Goal: Task Accomplishment & Management: Complete application form

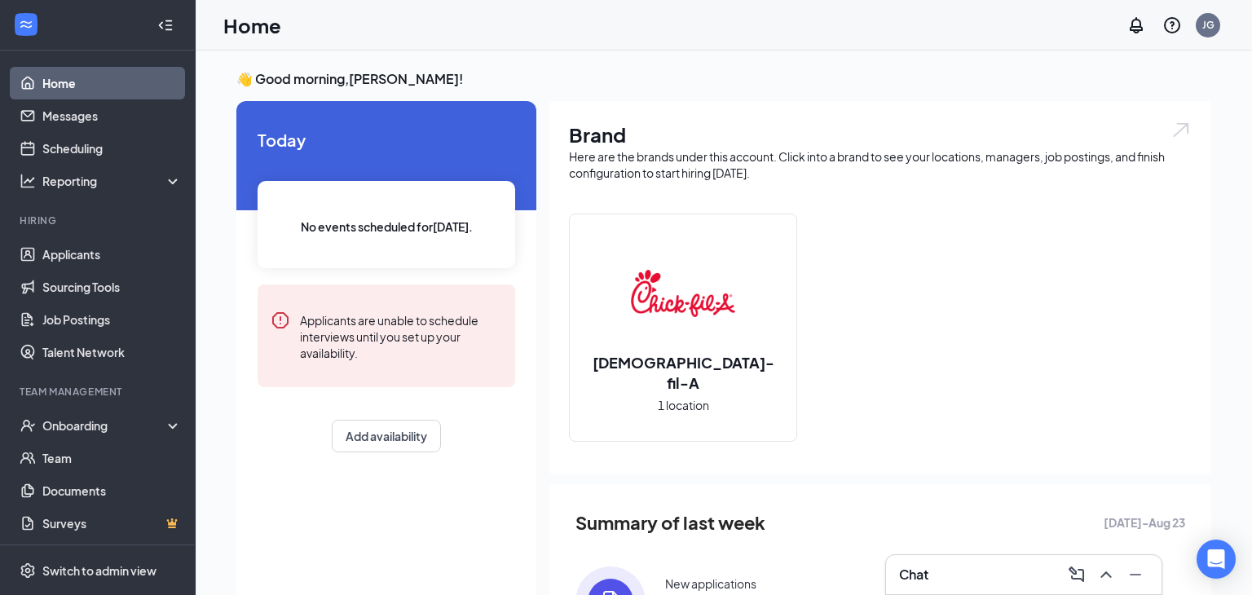
click at [662, 358] on div "Chick-fil-A 1 location" at bounding box center [683, 327] width 227 height 227
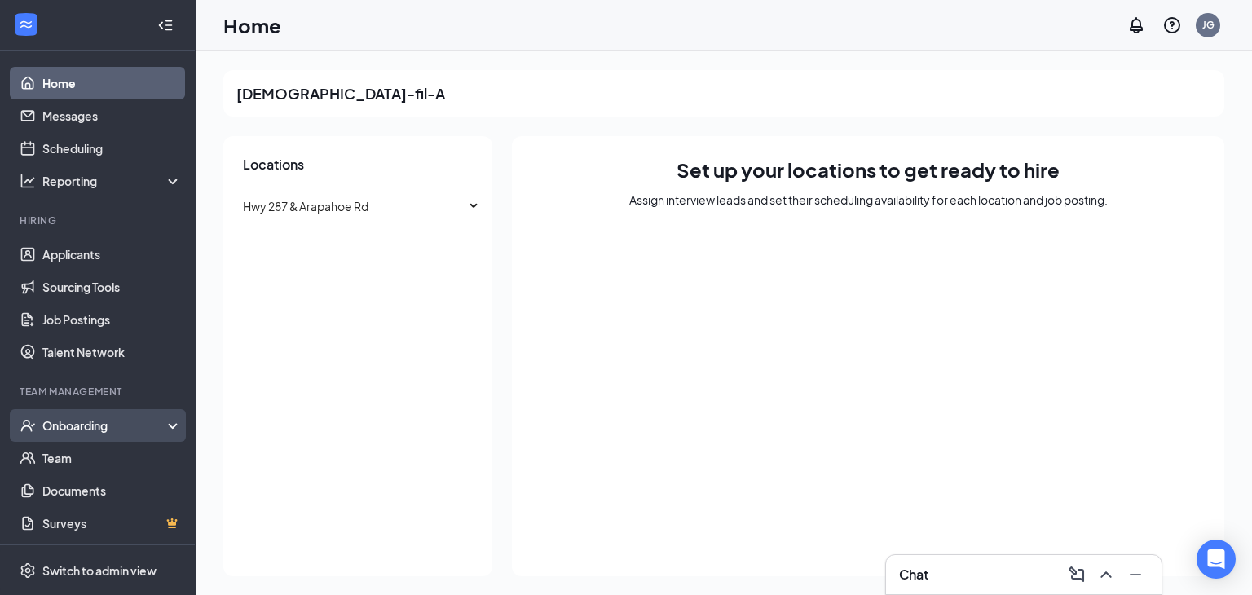
click at [90, 433] on div "Onboarding" at bounding box center [105, 425] width 126 height 16
click at [85, 452] on link "Overview" at bounding box center [111, 458] width 139 height 33
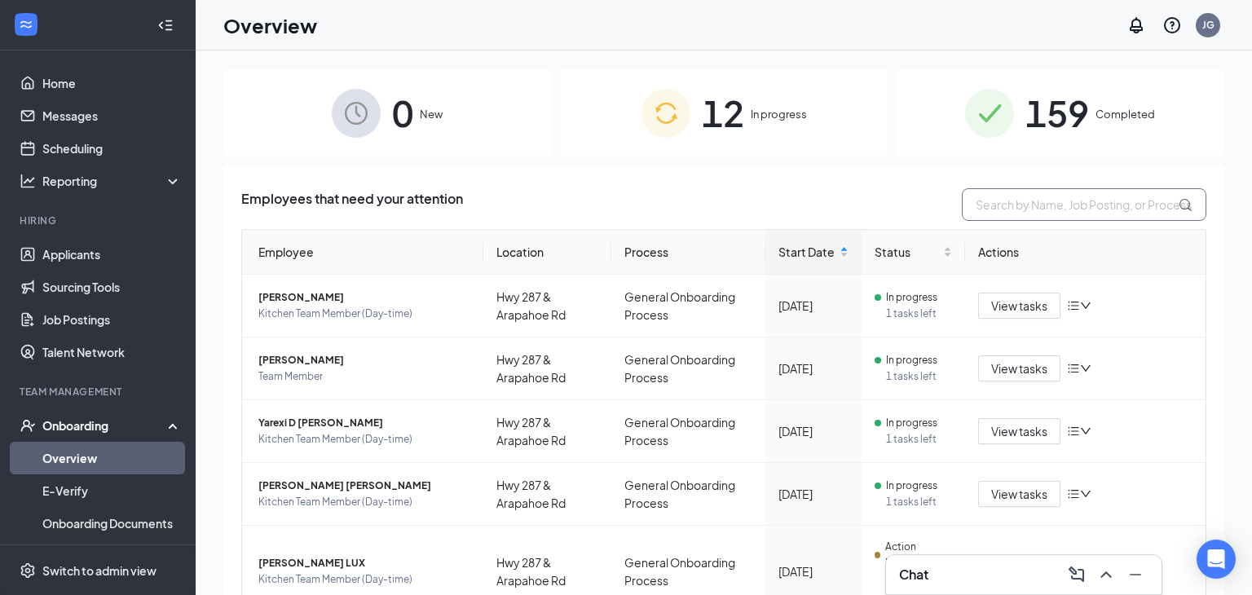
scroll to position [450, 0]
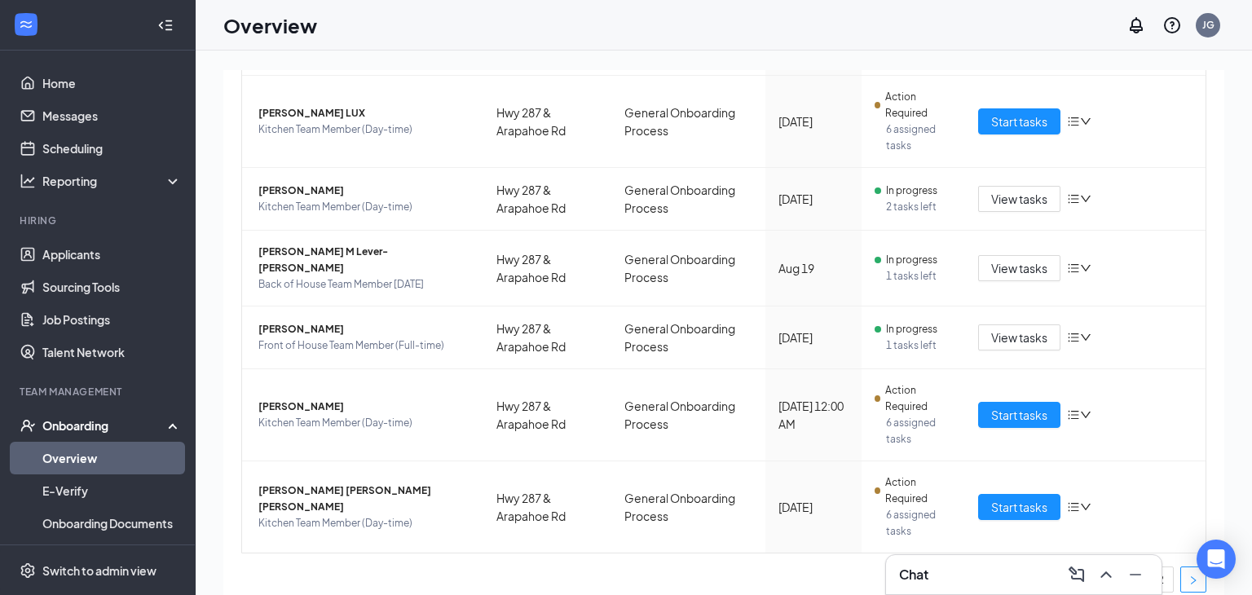
click at [1184, 566] on button "button" at bounding box center [1193, 579] width 26 height 26
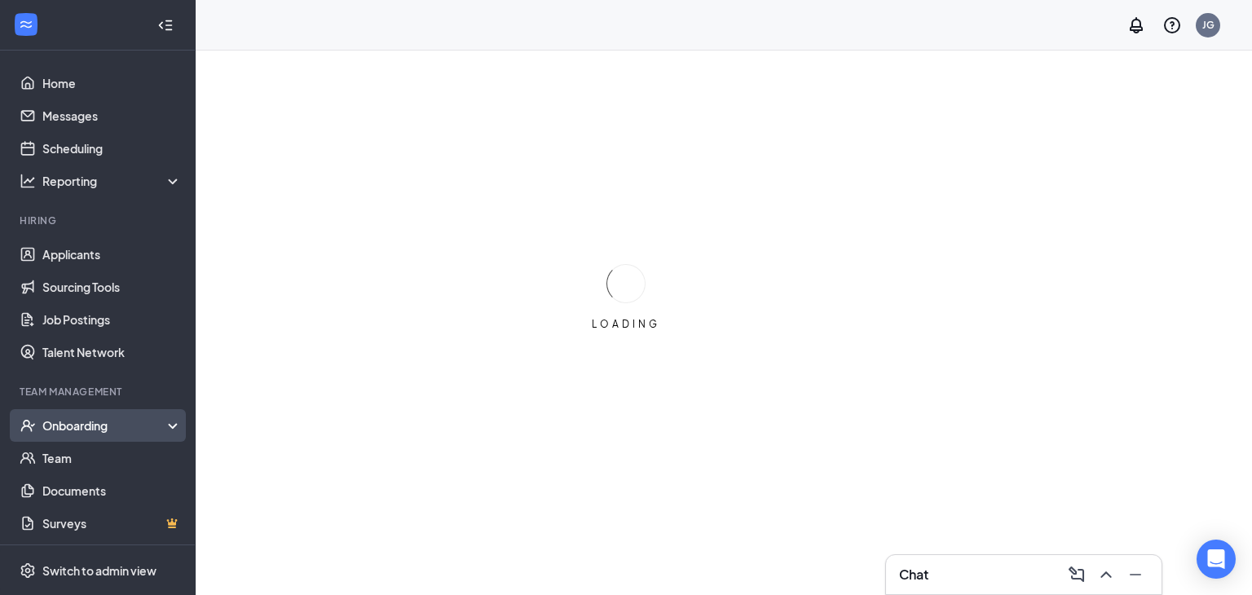
click at [139, 422] on div "Onboarding" at bounding box center [105, 425] width 126 height 16
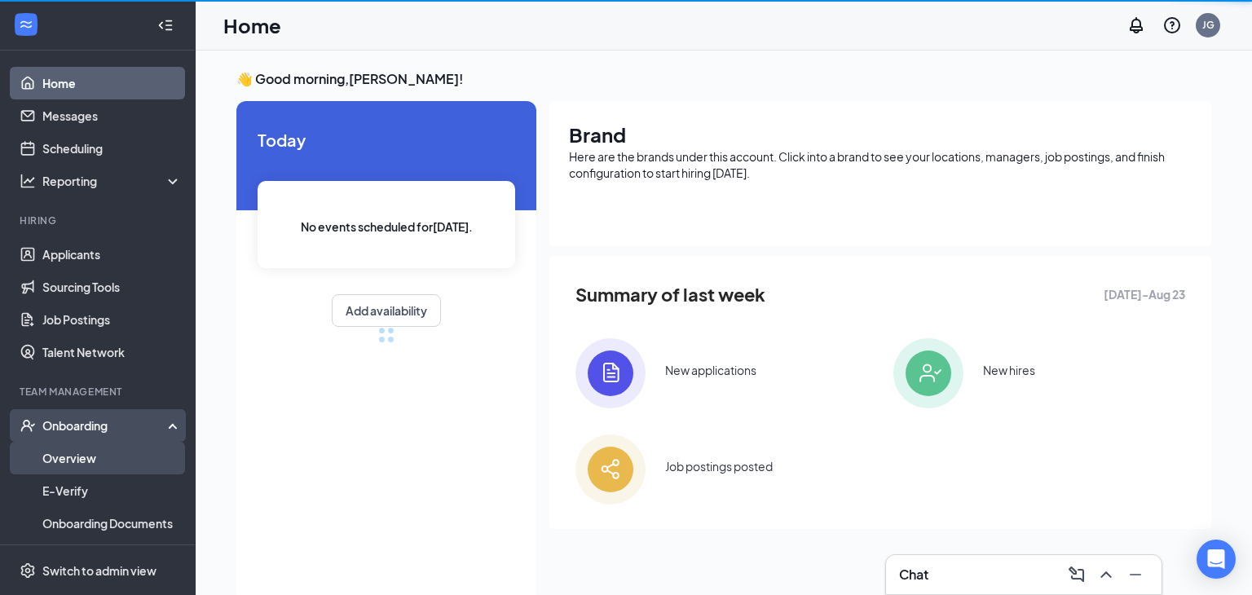
click at [119, 460] on link "Overview" at bounding box center [111, 458] width 139 height 33
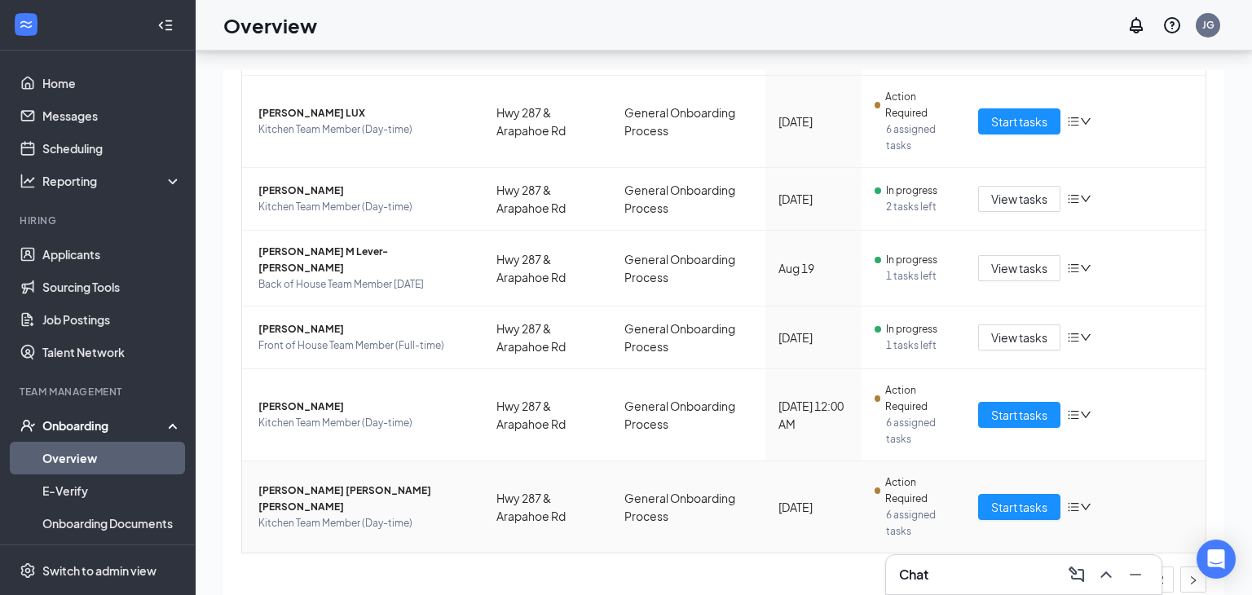
scroll to position [73, 0]
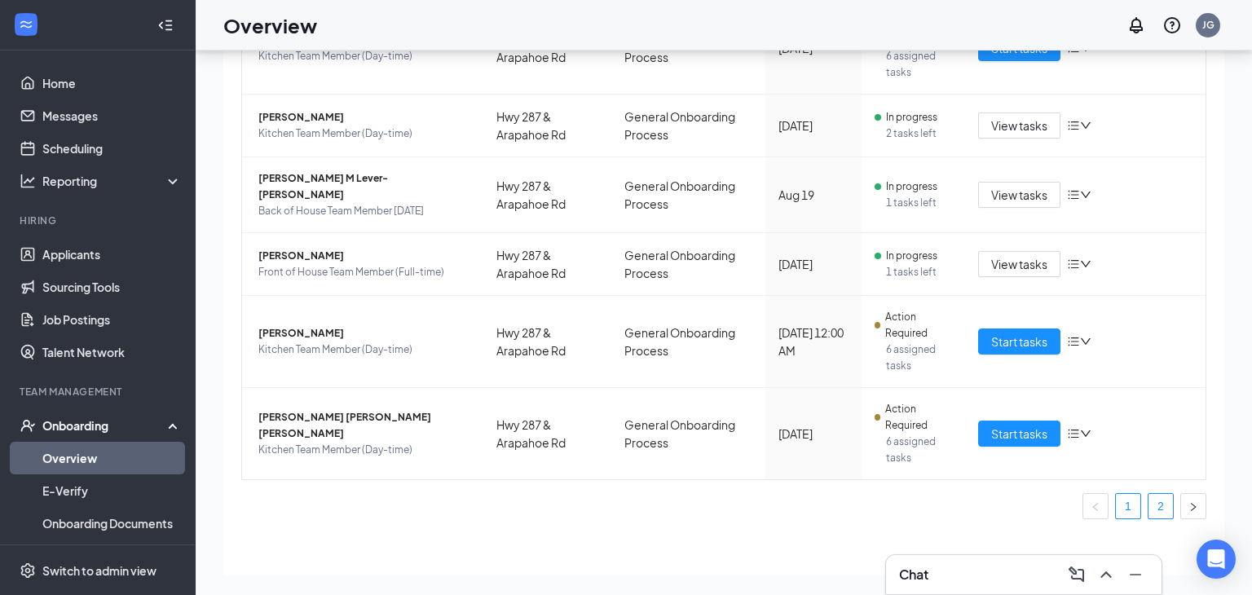
click at [1162, 494] on link "2" at bounding box center [1160, 506] width 24 height 24
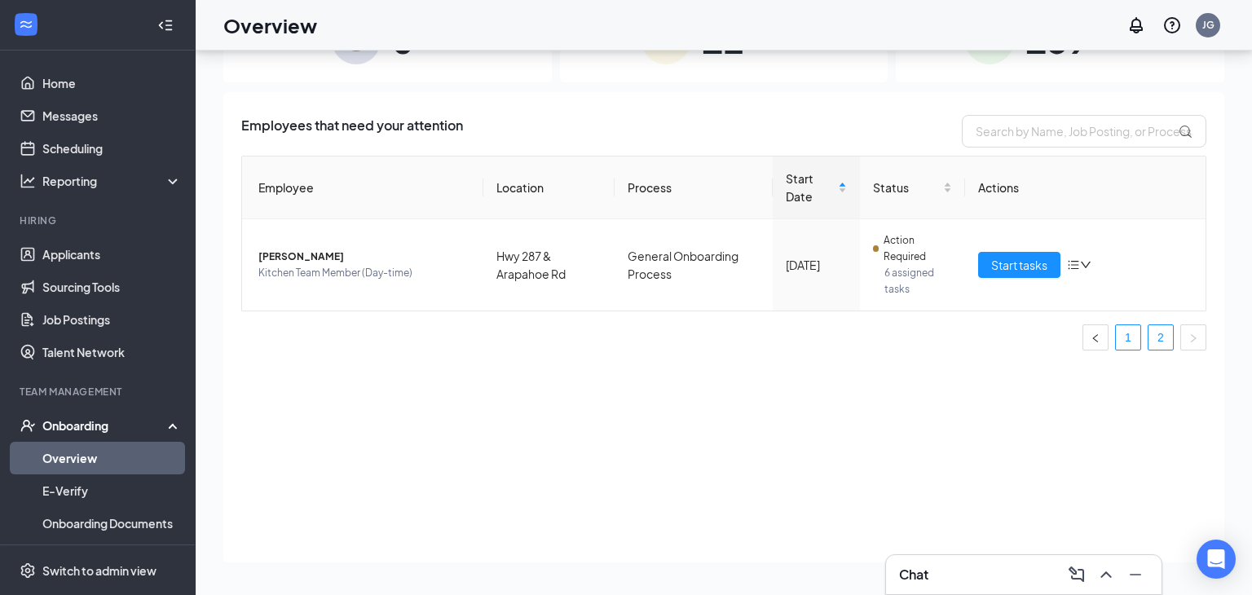
click at [1136, 338] on link "1" at bounding box center [1128, 337] width 24 height 24
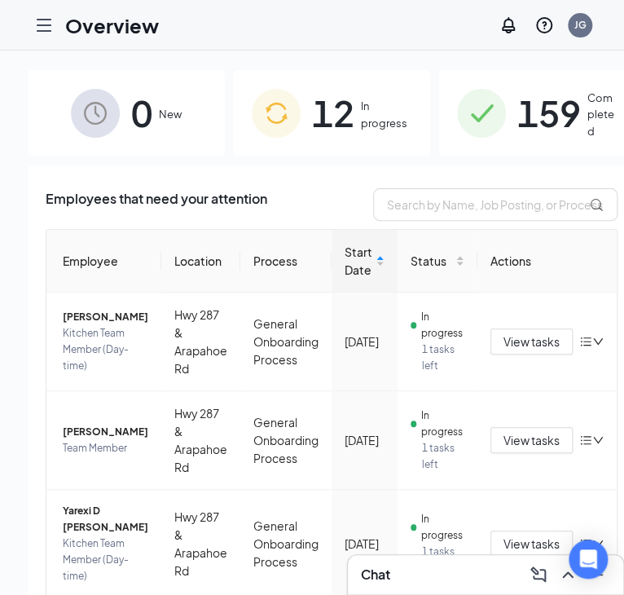
click at [46, 20] on icon "Hamburger" at bounding box center [44, 25] width 20 height 20
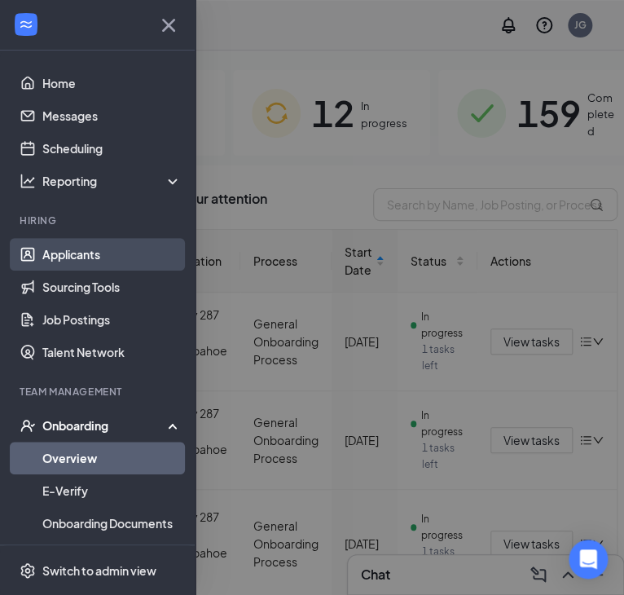
click at [101, 262] on link "Applicants" at bounding box center [111, 254] width 139 height 33
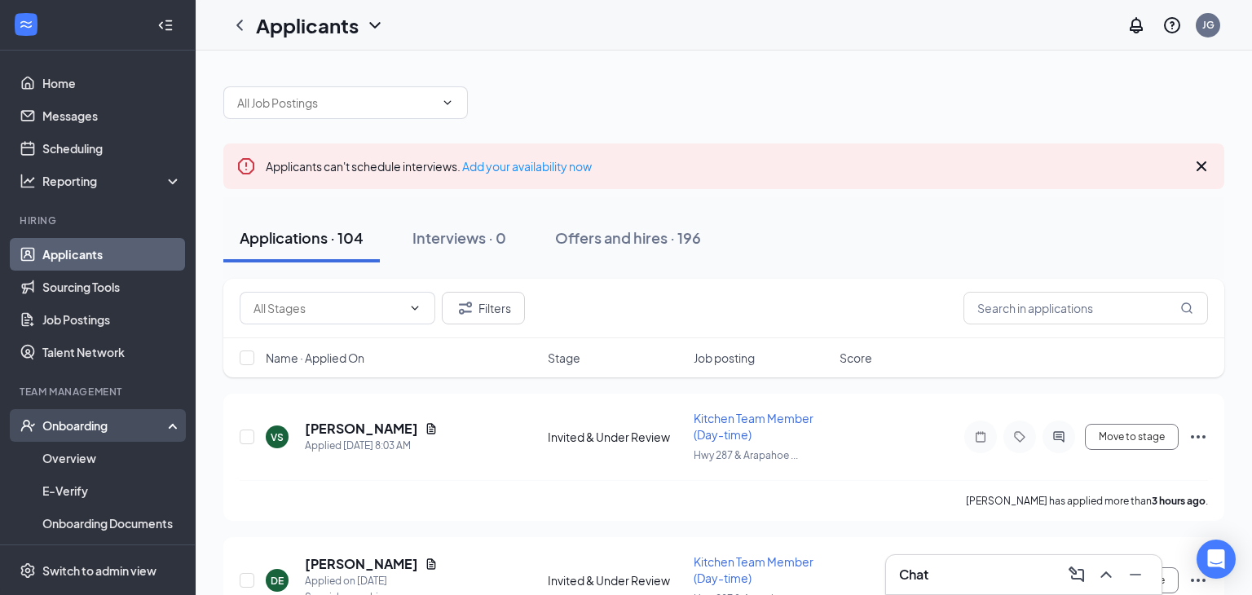
click at [138, 419] on div "Onboarding" at bounding box center [105, 425] width 126 height 16
click at [133, 426] on div "Onboarding" at bounding box center [105, 425] width 126 height 16
click at [96, 455] on link "Overview" at bounding box center [111, 458] width 139 height 33
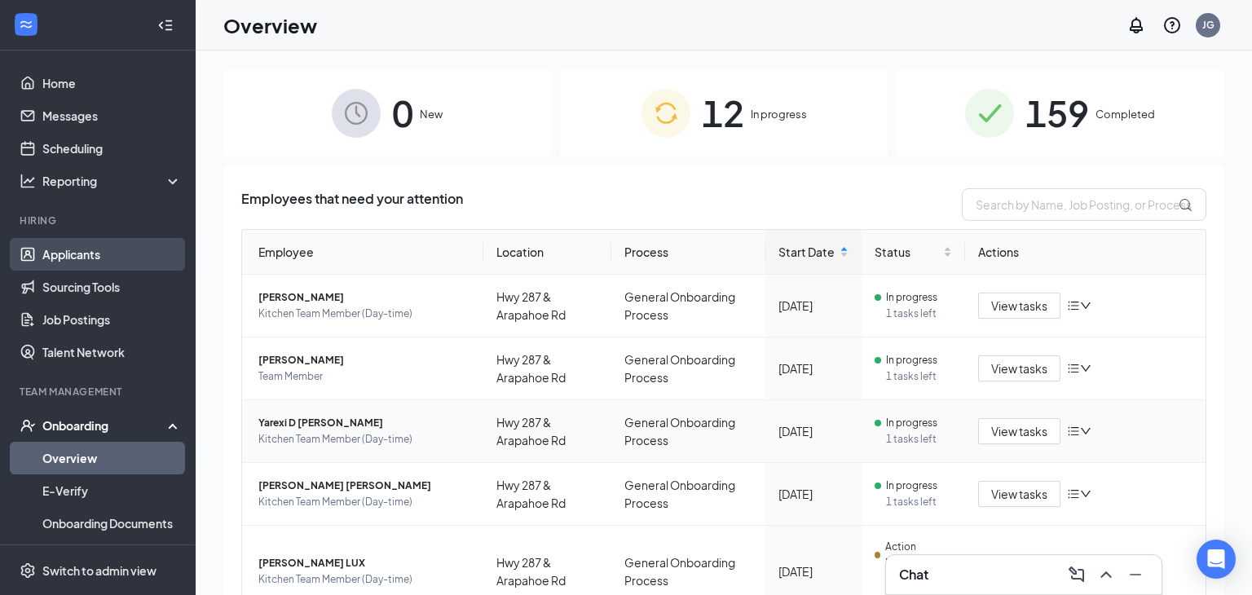
click at [77, 251] on link "Applicants" at bounding box center [111, 254] width 139 height 33
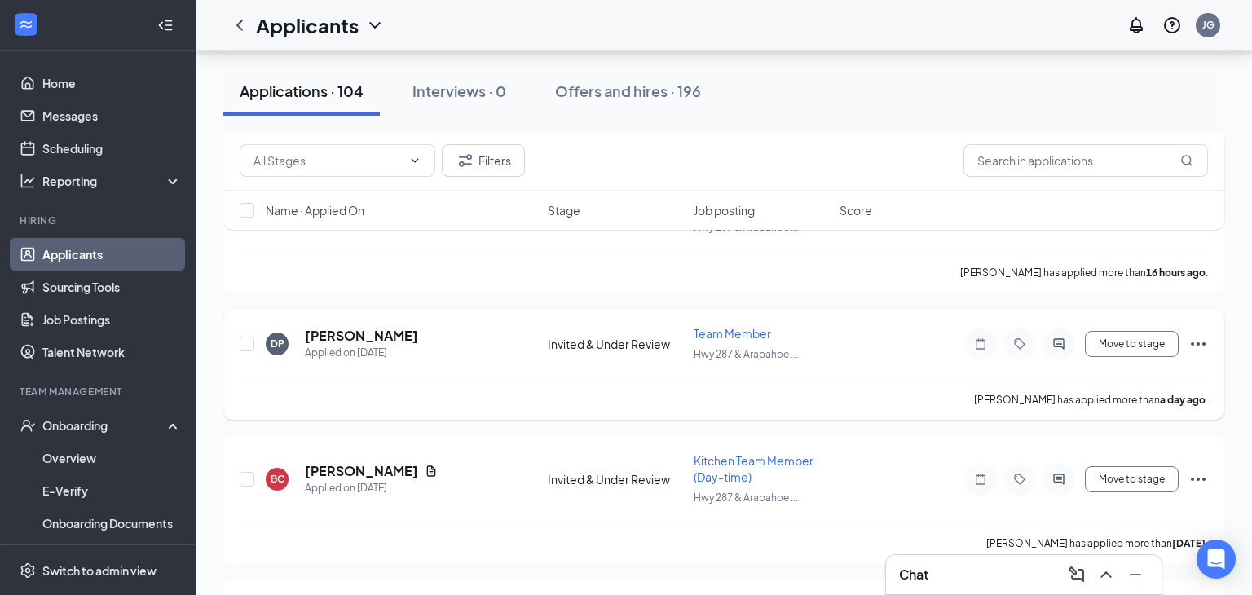
scroll to position [516, 0]
click at [704, 329] on span "Team Member" at bounding box center [732, 332] width 77 height 15
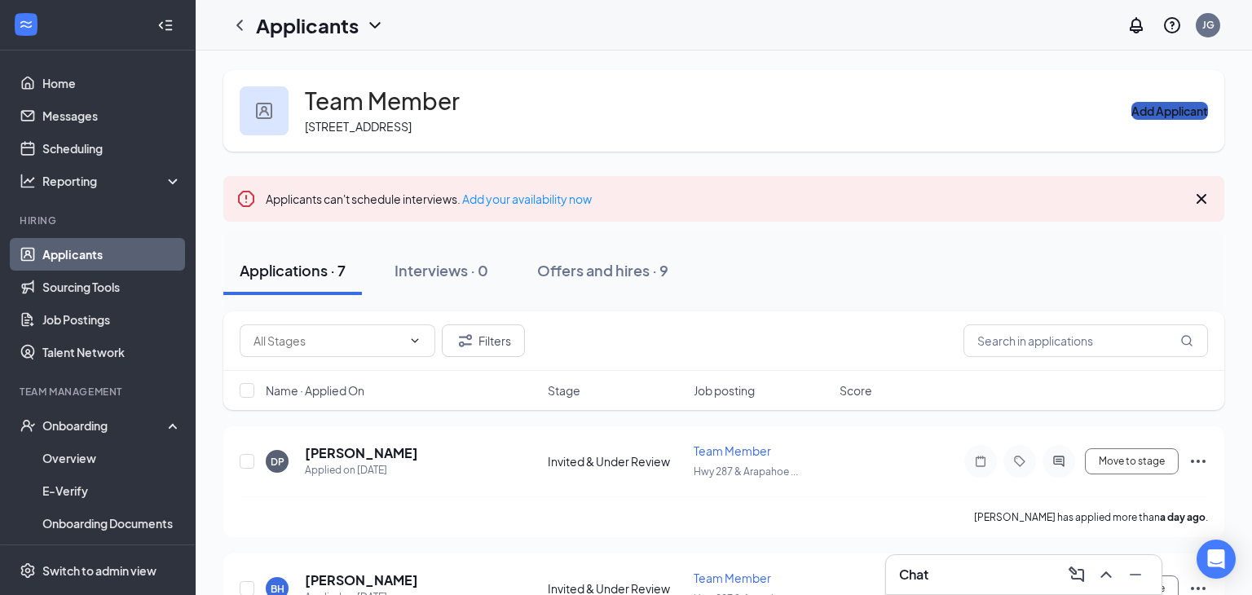
click at [1167, 118] on button "Add Applicant" at bounding box center [1169, 111] width 77 height 18
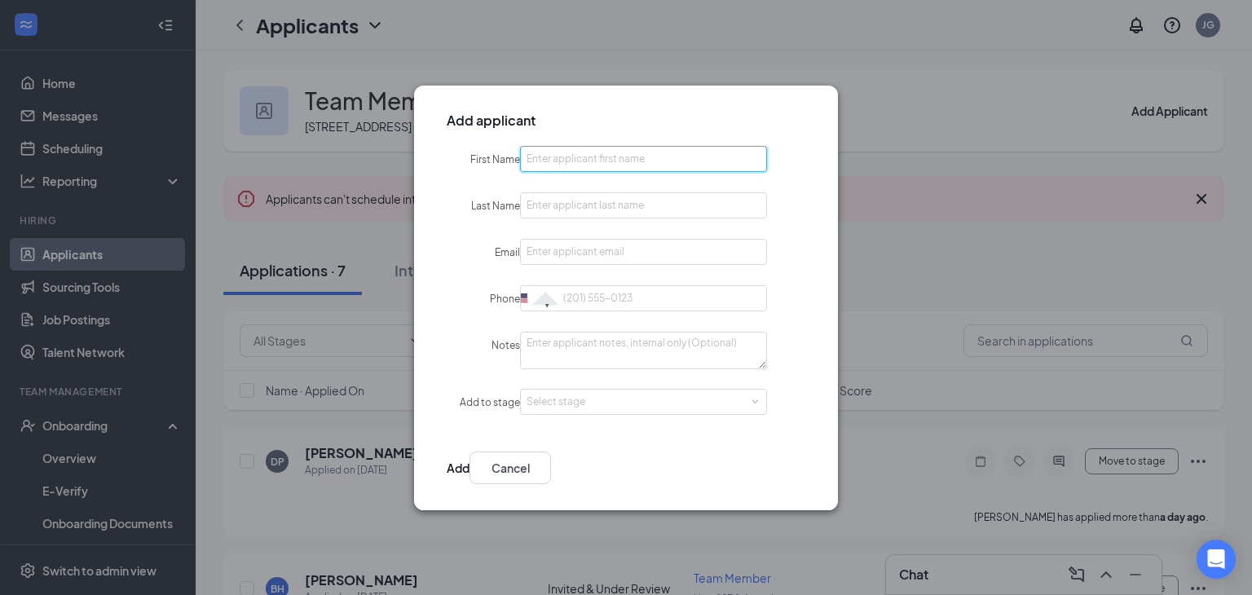
click at [696, 154] on input "First Name" at bounding box center [643, 159] width 247 height 26
type input "Cayden"
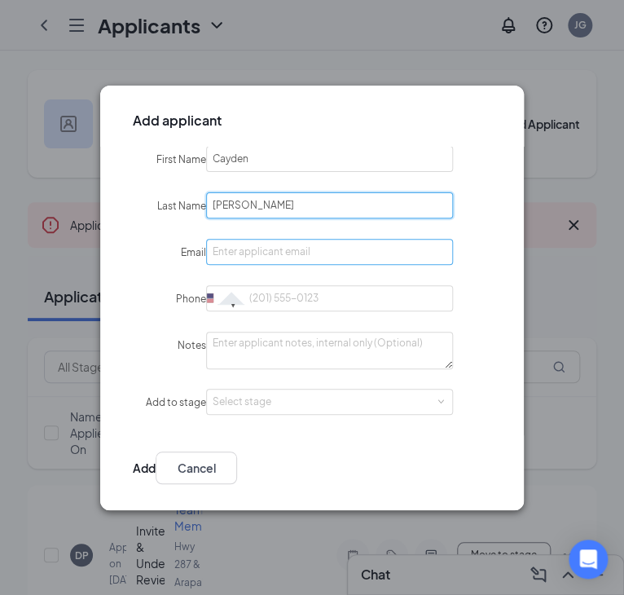
type input "[PERSON_NAME]"
click at [254, 252] on input "Email" at bounding box center [329, 252] width 247 height 26
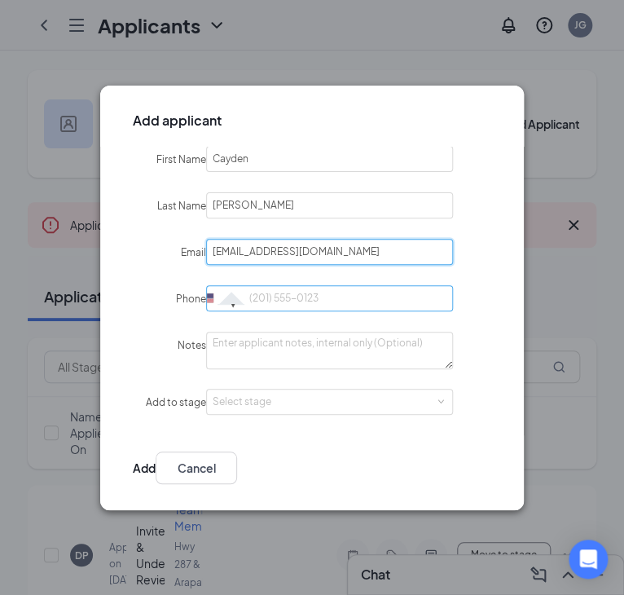
type input "[EMAIL_ADDRESS][DOMAIN_NAME]"
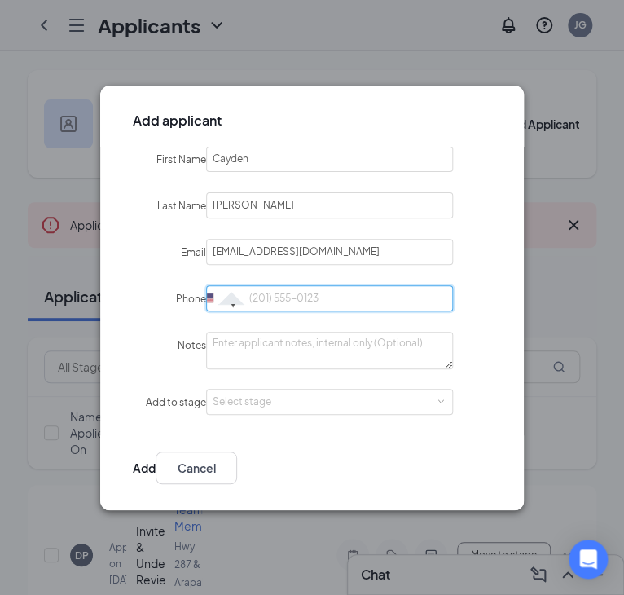
click at [333, 294] on input "Phone" at bounding box center [329, 298] width 247 height 26
click at [308, 394] on div "Select stage" at bounding box center [326, 402] width 227 height 16
type input "7025639153"
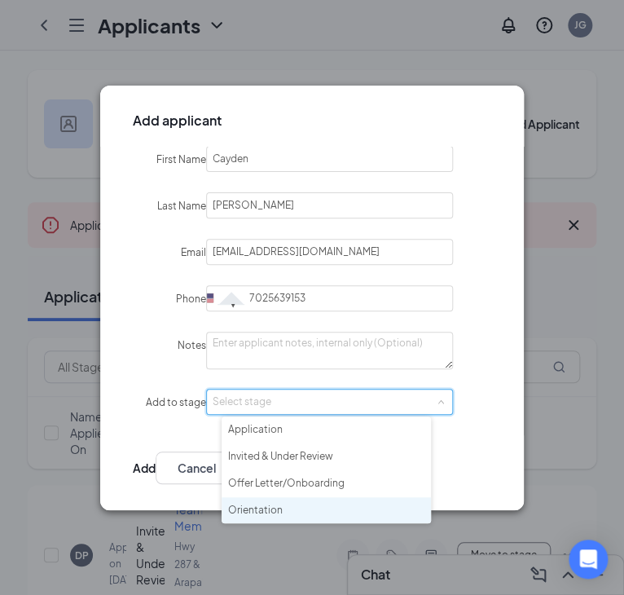
click at [274, 507] on li "Orientation" at bounding box center [326, 510] width 209 height 27
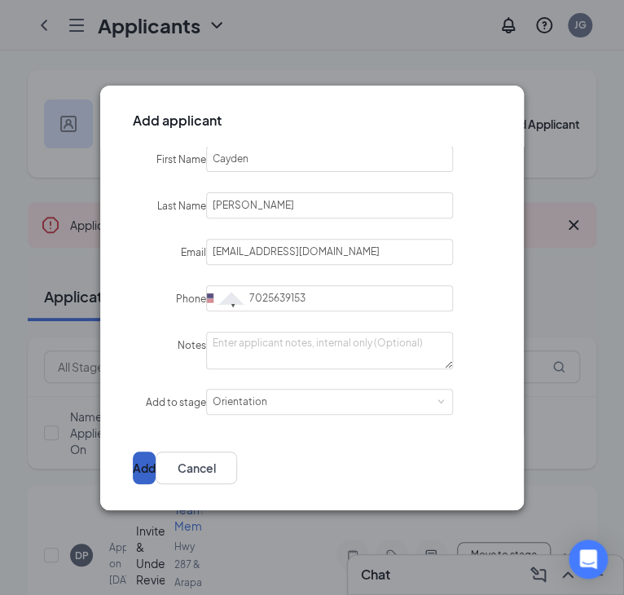
click at [156, 464] on button "Add" at bounding box center [144, 467] width 23 height 33
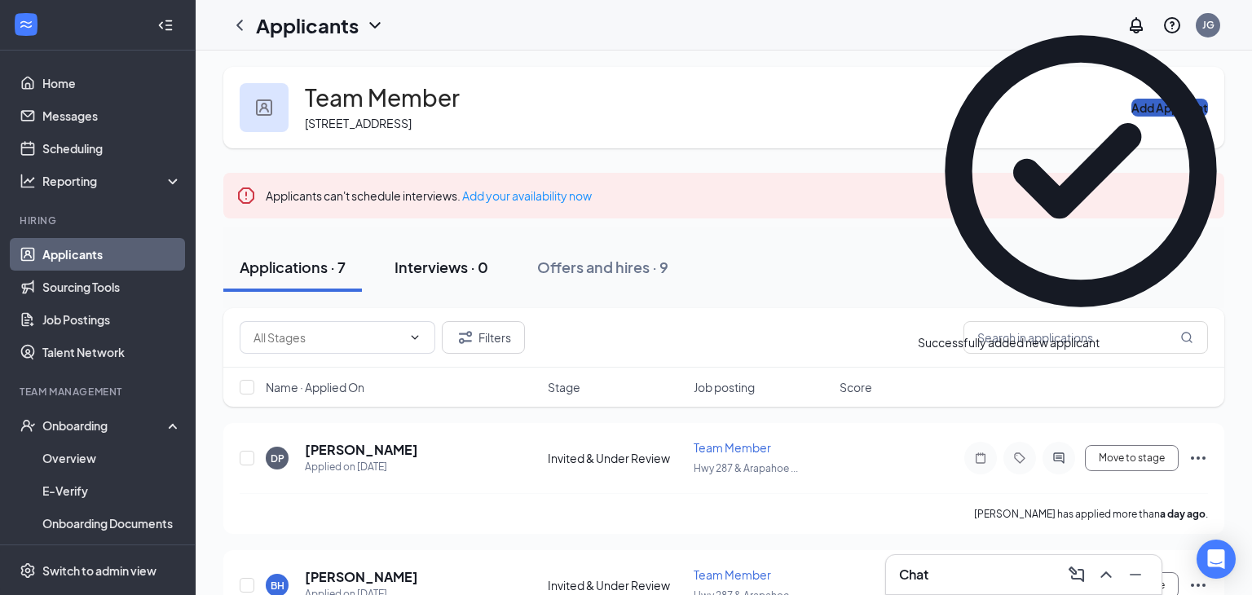
scroll to position [4, 0]
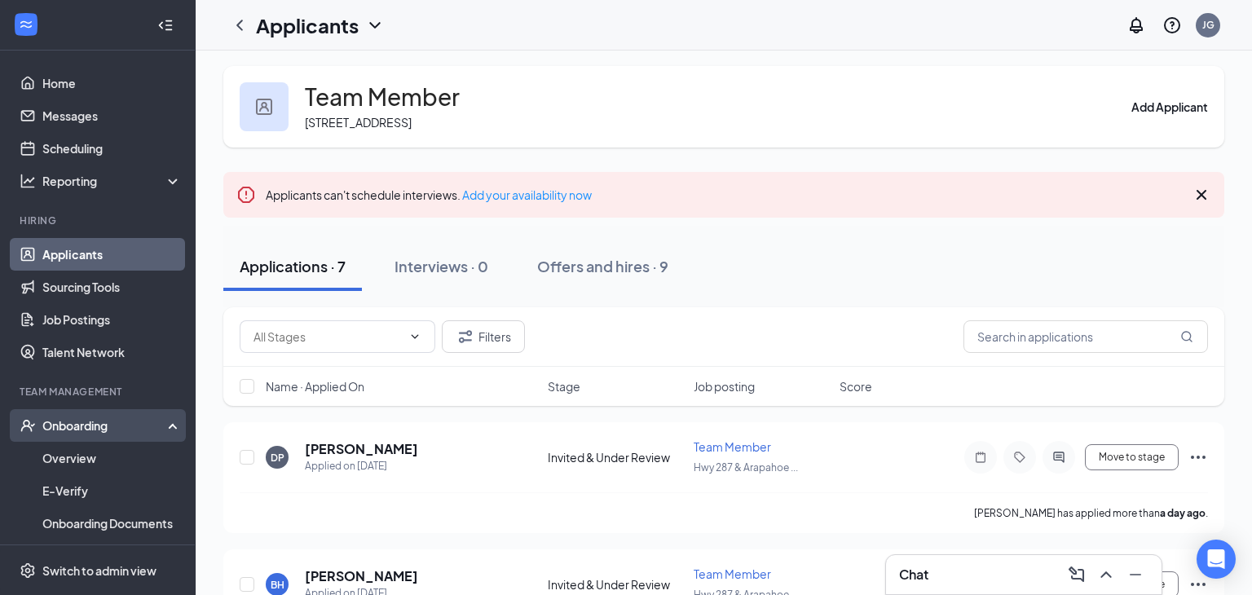
click at [130, 429] on div "Onboarding" at bounding box center [105, 425] width 126 height 16
click at [98, 462] on link "Overview" at bounding box center [111, 458] width 139 height 33
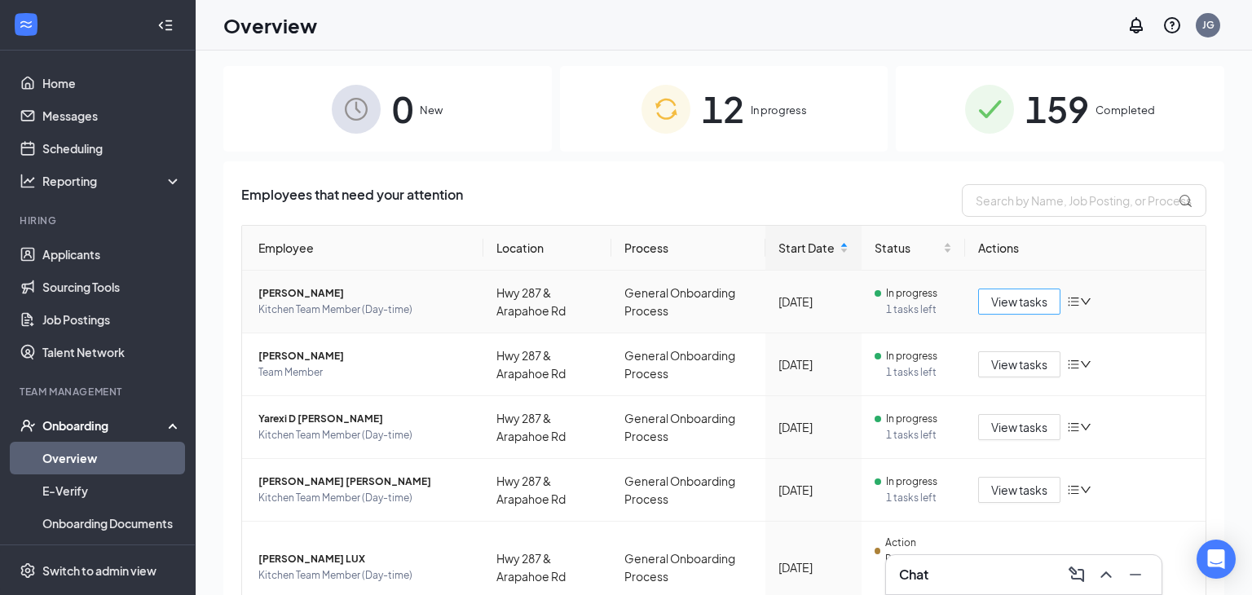
scroll to position [450, 0]
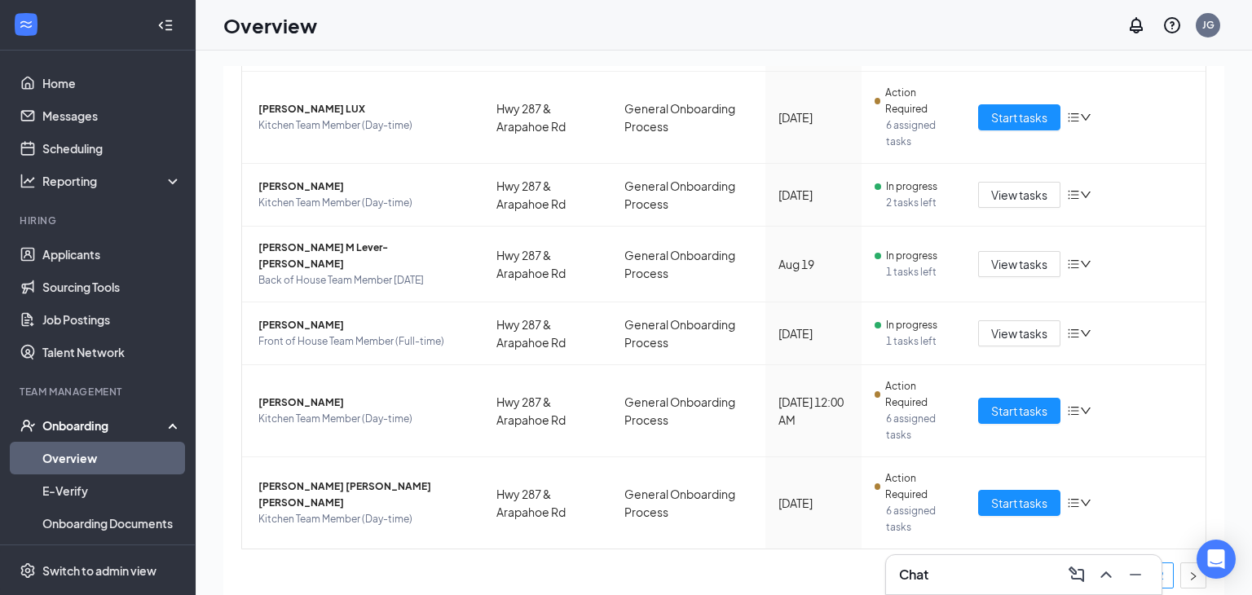
click at [1165, 563] on link "2" at bounding box center [1160, 575] width 24 height 24
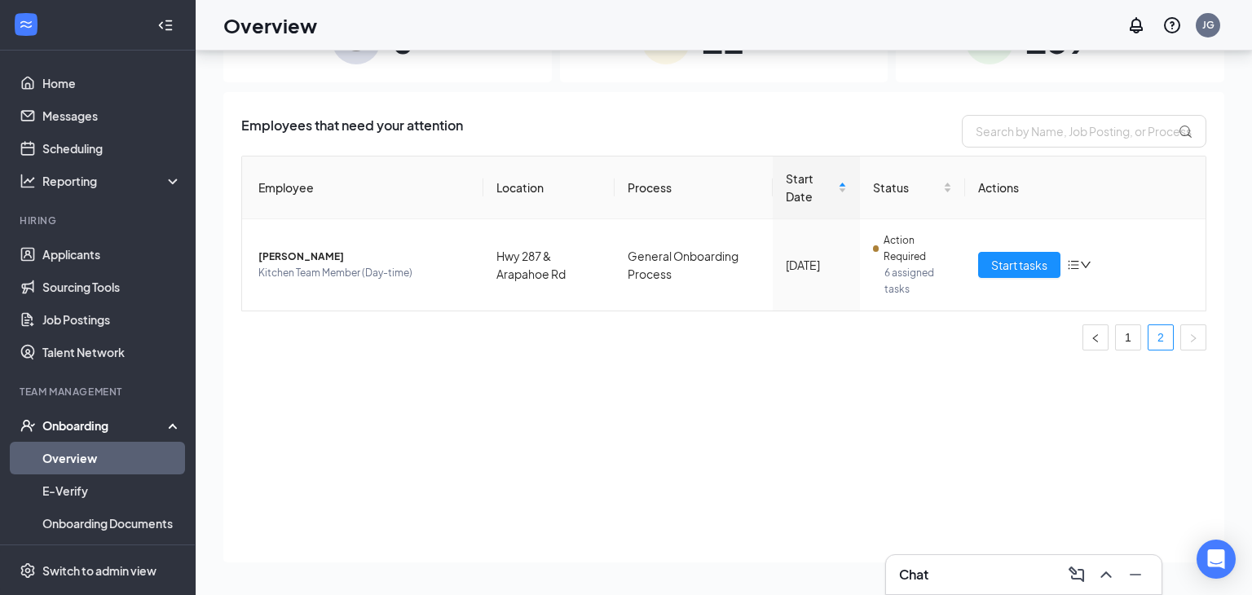
click at [128, 427] on div "Onboarding" at bounding box center [105, 425] width 126 height 16
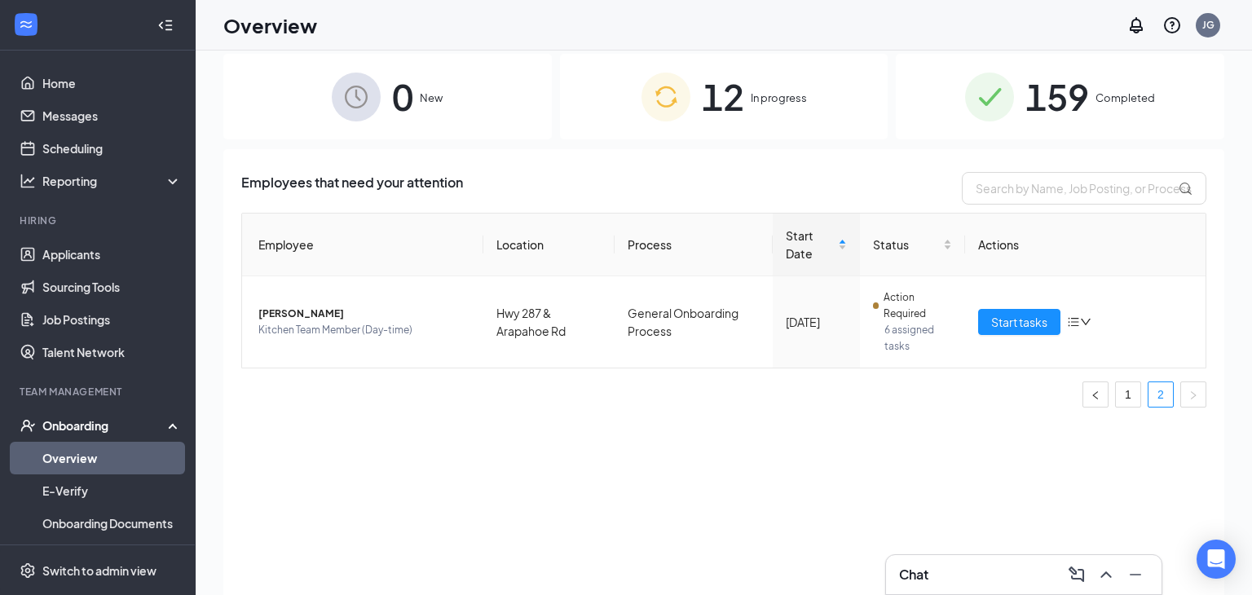
scroll to position [16, 0]
click at [641, 124] on div "12 In progress" at bounding box center [724, 97] width 328 height 86
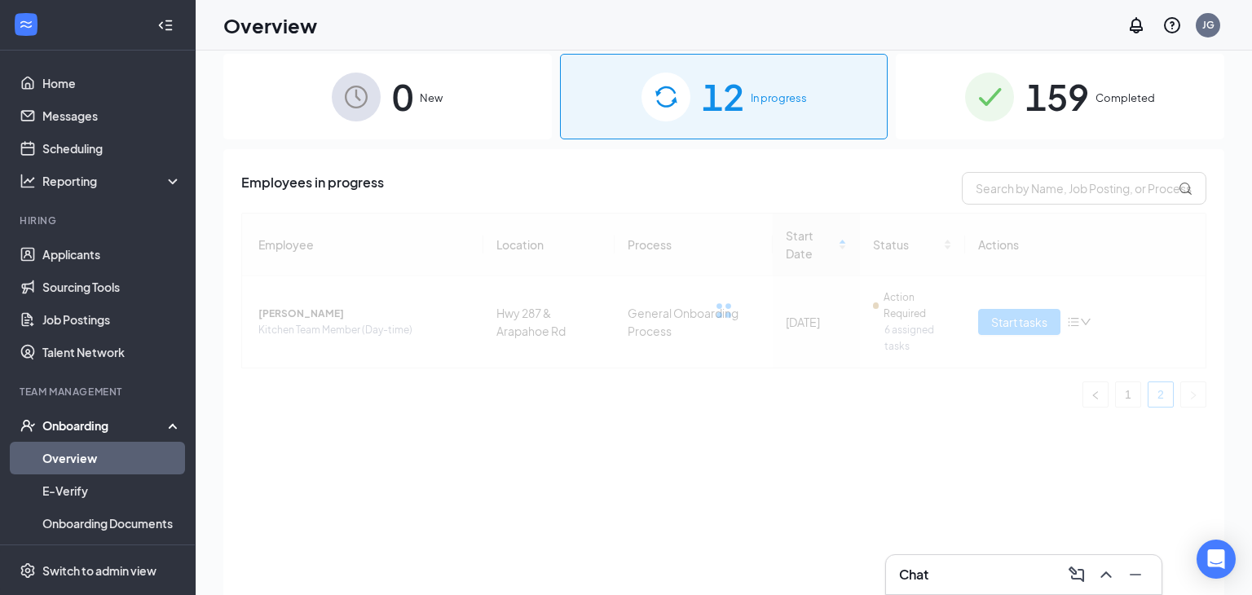
click at [370, 122] on div "0 New" at bounding box center [387, 97] width 328 height 86
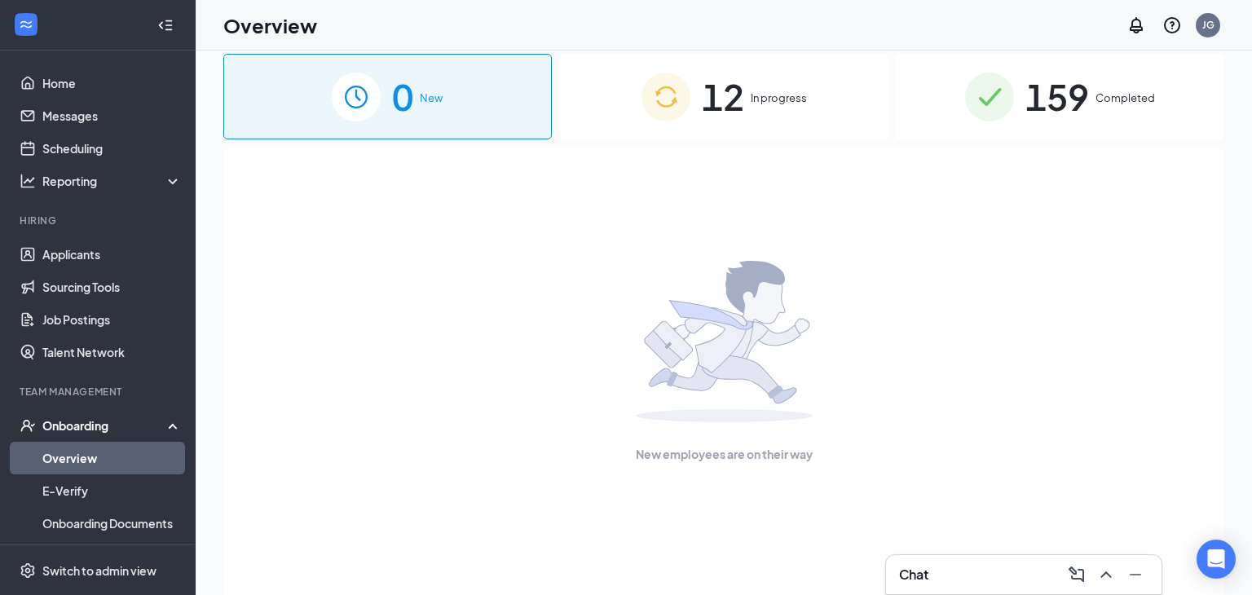
click at [68, 433] on div "Onboarding" at bounding box center [105, 425] width 126 height 16
click at [68, 436] on div "Onboarding" at bounding box center [98, 425] width 196 height 33
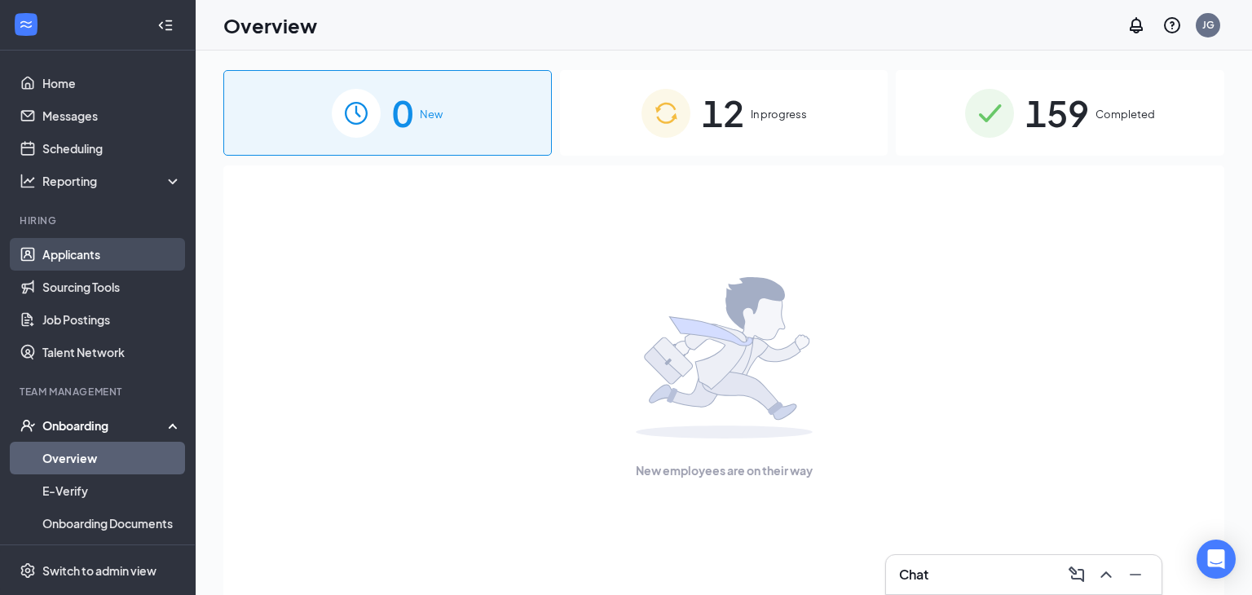
click at [133, 262] on link "Applicants" at bounding box center [111, 254] width 139 height 33
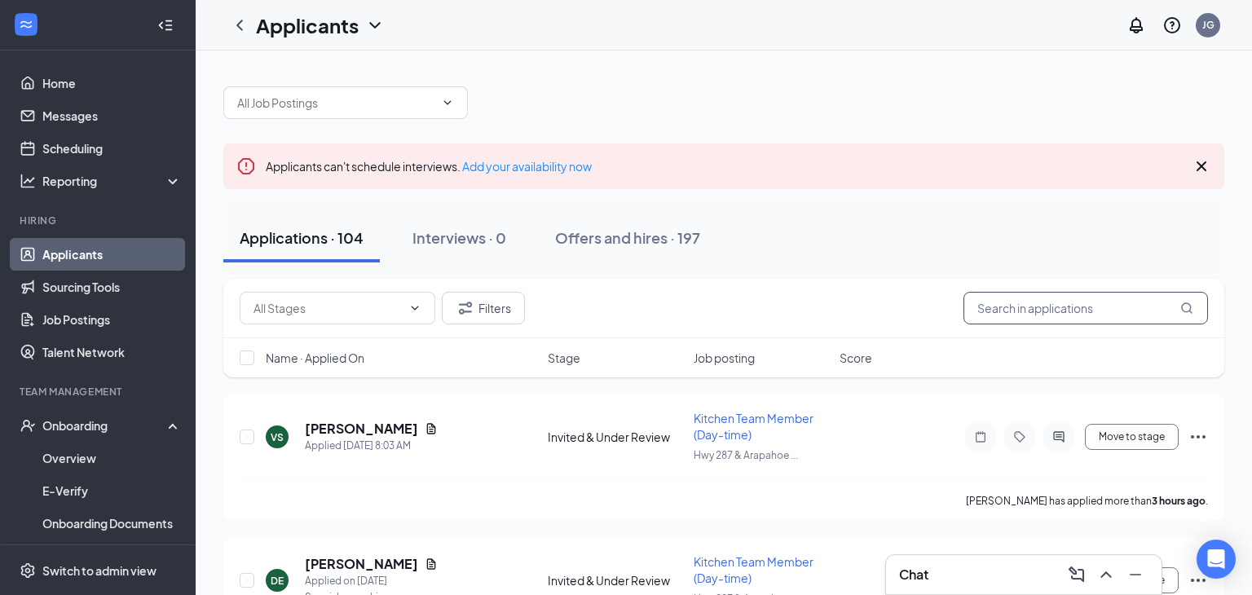
click at [1072, 319] on input "text" at bounding box center [1085, 308] width 244 height 33
type input "cayden"
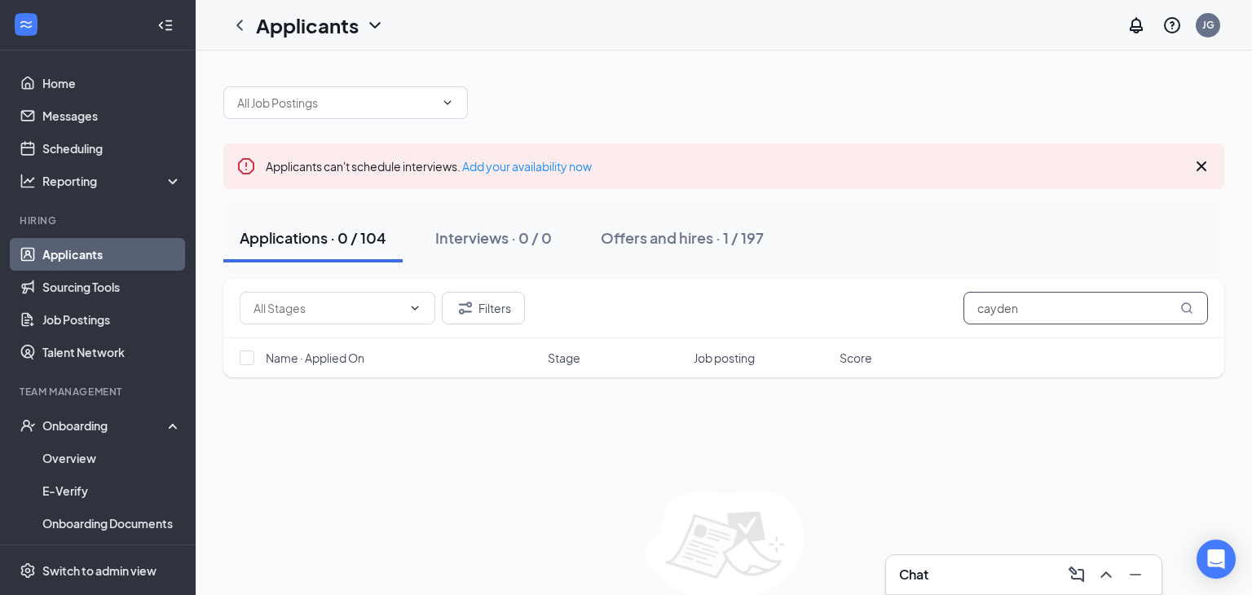
scroll to position [73, 0]
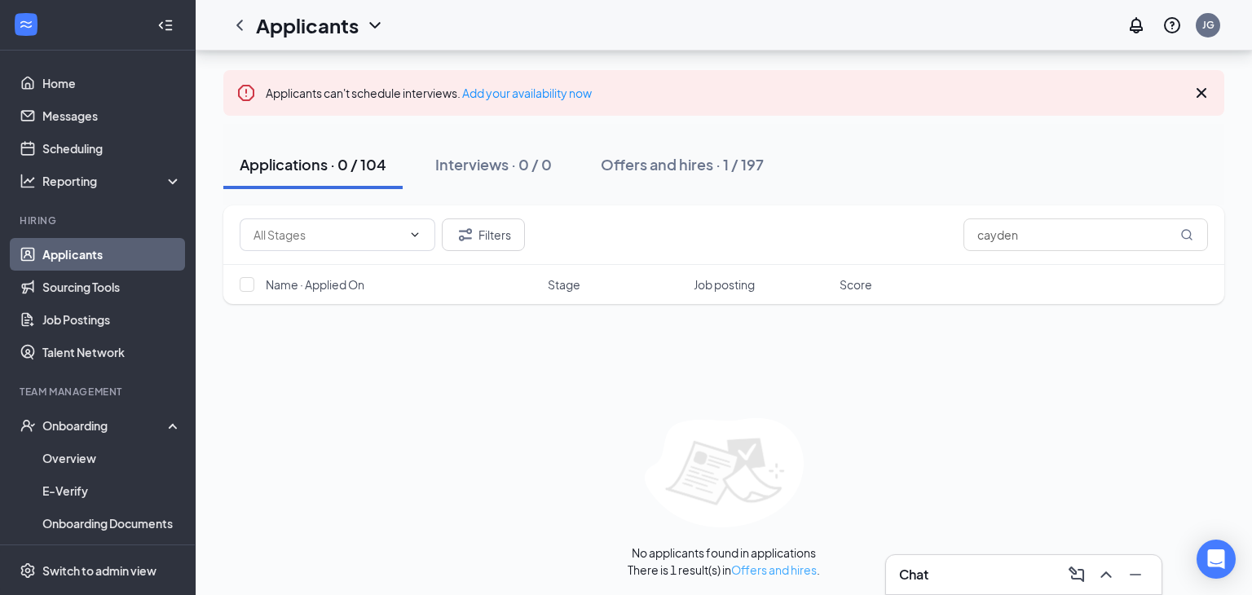
click at [772, 567] on link "Offers and hires" at bounding box center [774, 569] width 86 height 15
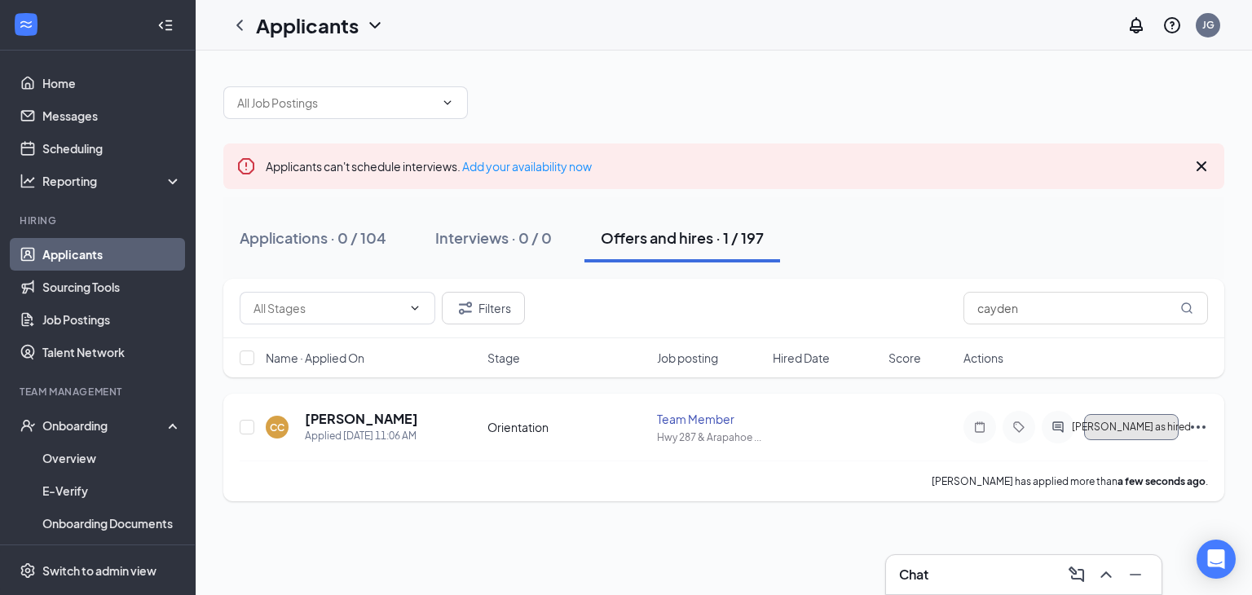
click at [1158, 432] on span "[PERSON_NAME] as hired" at bounding box center [1131, 426] width 119 height 11
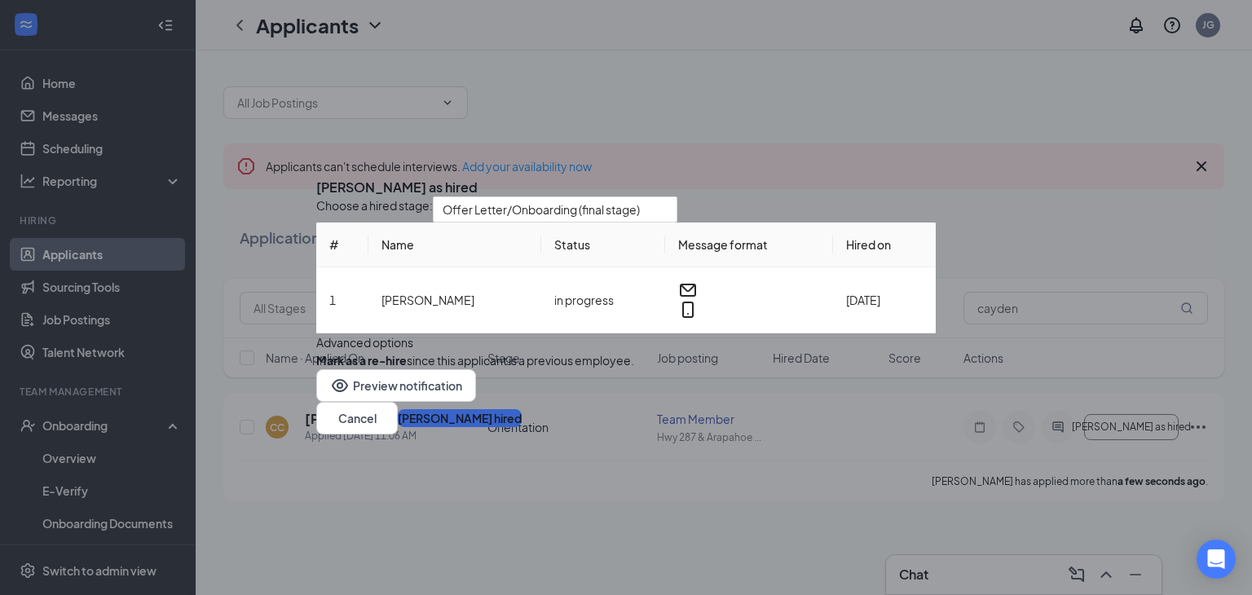
click at [522, 427] on button "[PERSON_NAME] hired" at bounding box center [460, 418] width 124 height 18
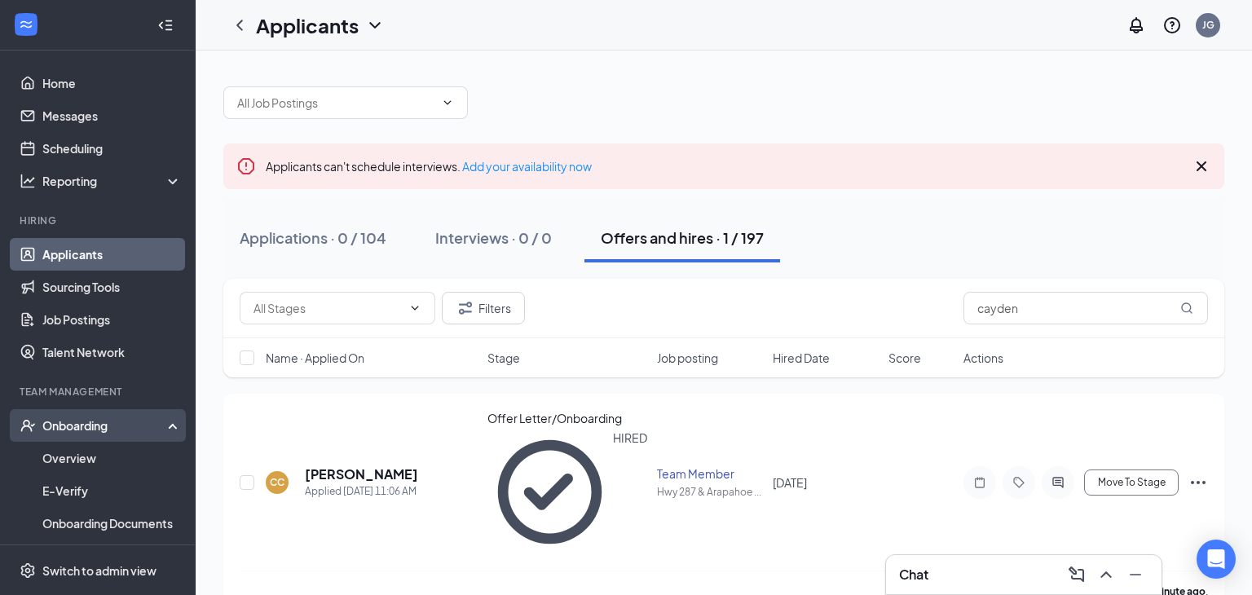
click at [137, 429] on div "Onboarding" at bounding box center [105, 425] width 126 height 16
click at [126, 413] on div "Onboarding" at bounding box center [98, 425] width 196 height 33
click at [105, 461] on link "Overview" at bounding box center [111, 458] width 139 height 33
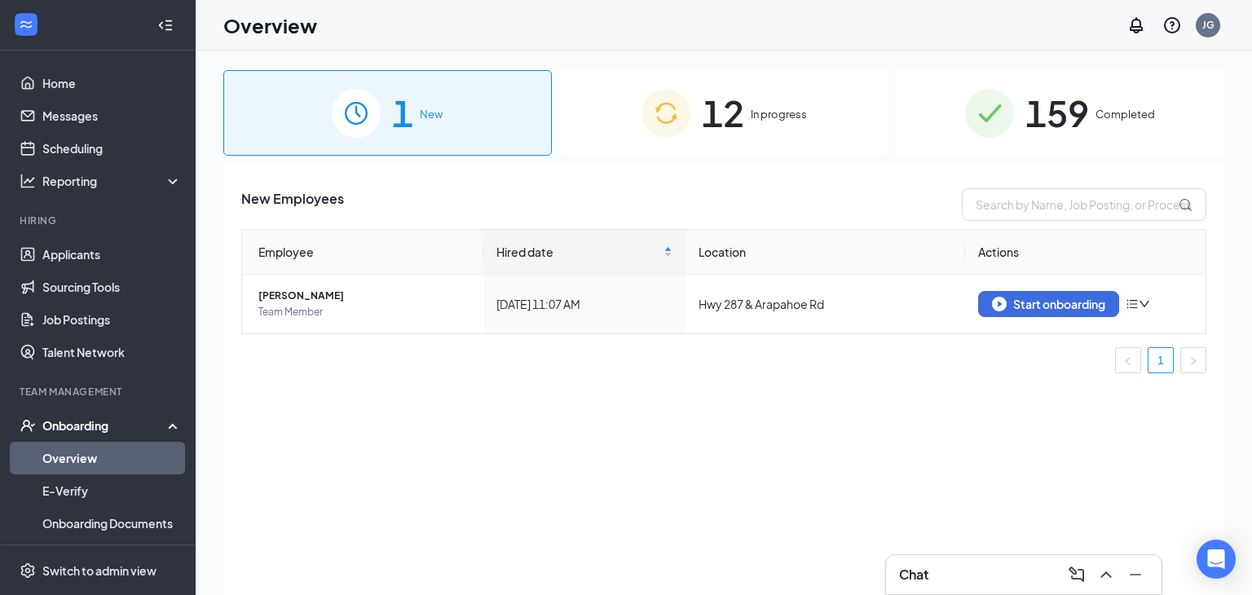
click at [1095, 333] on table "Employee Hired date Location Actions [PERSON_NAME] Team Member [DATE] 11:07 AM …" at bounding box center [723, 281] width 965 height 105
click at [1079, 311] on button "Start onboarding" at bounding box center [1048, 304] width 141 height 26
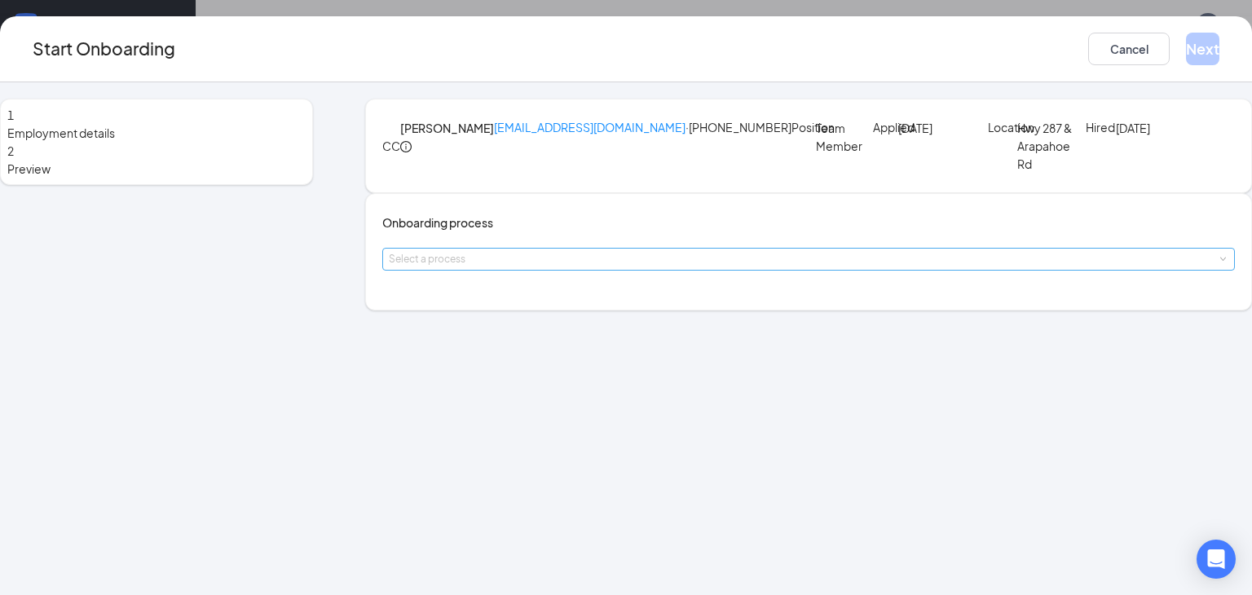
click at [604, 267] on div "Select a process" at bounding box center [805, 259] width 832 height 16
click at [559, 377] on li "General Onboarding Process" at bounding box center [528, 364] width 267 height 29
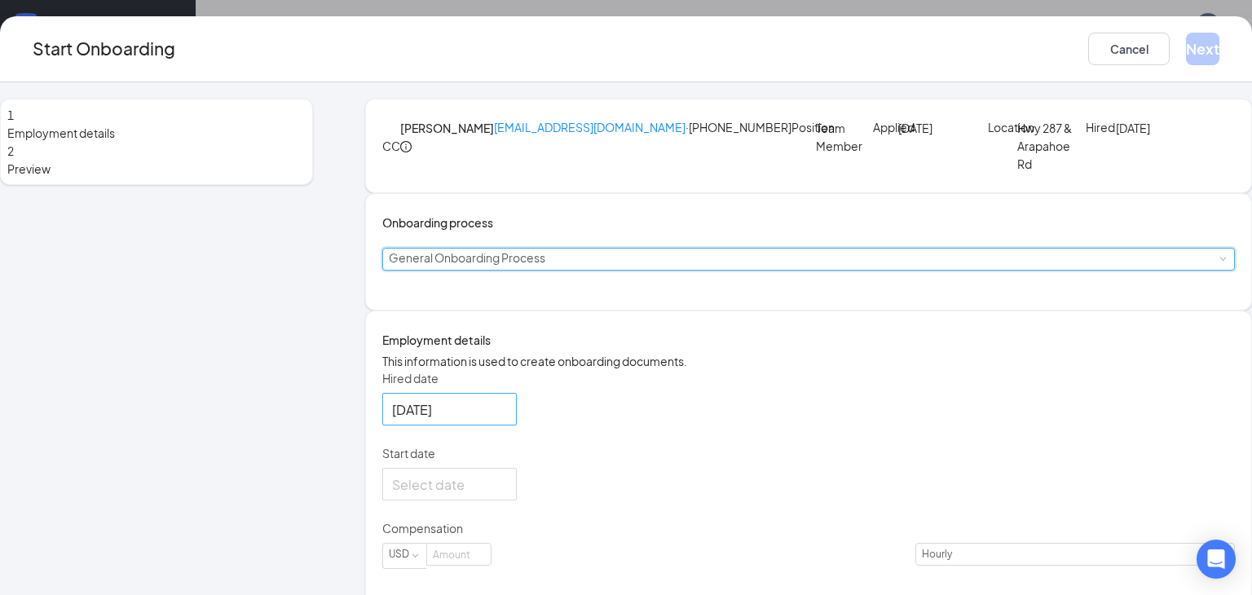
scroll to position [61, 0]
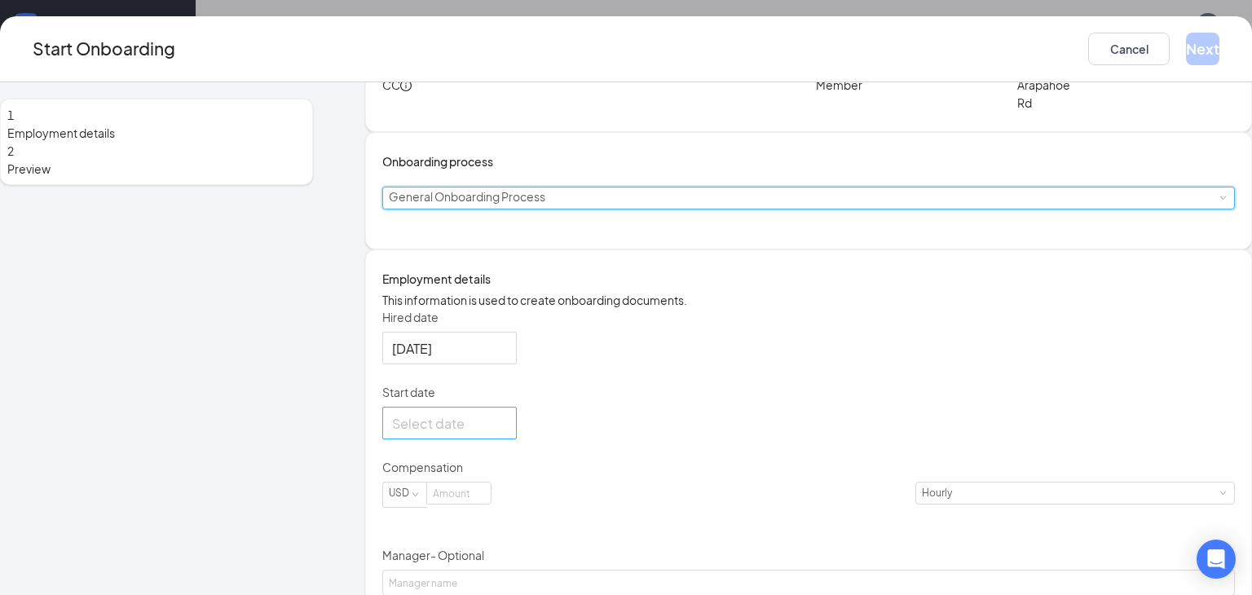
click at [507, 434] on div at bounding box center [449, 423] width 115 height 20
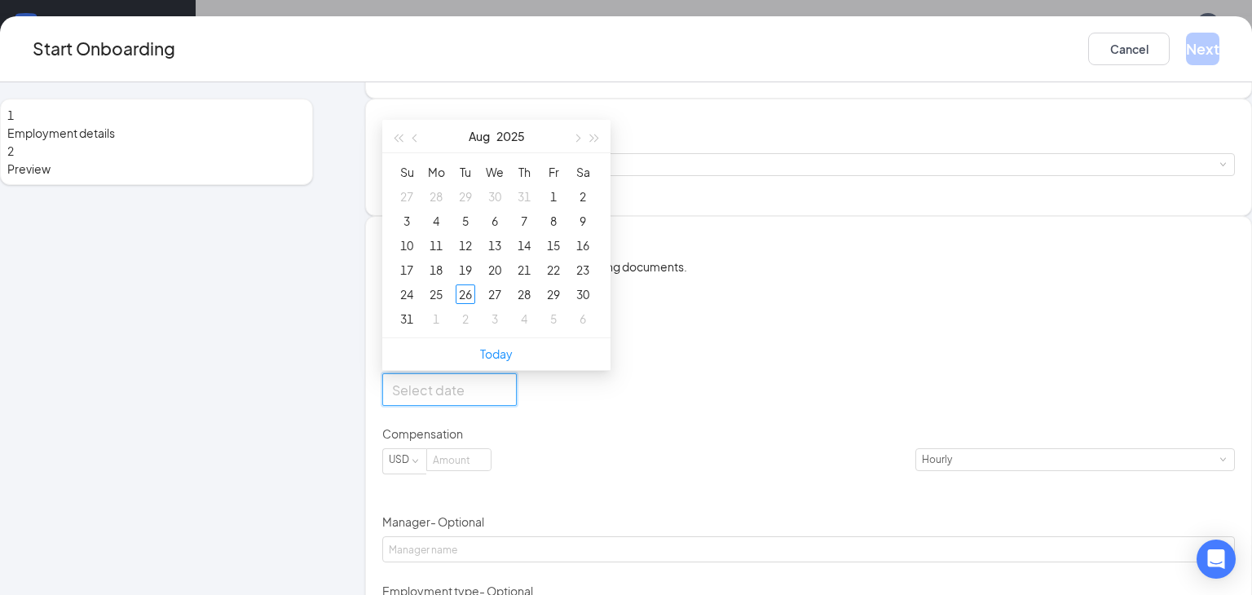
scroll to position [96, 0]
type input "[DATE]"
click at [475, 302] on div "26" at bounding box center [466, 293] width 20 height 20
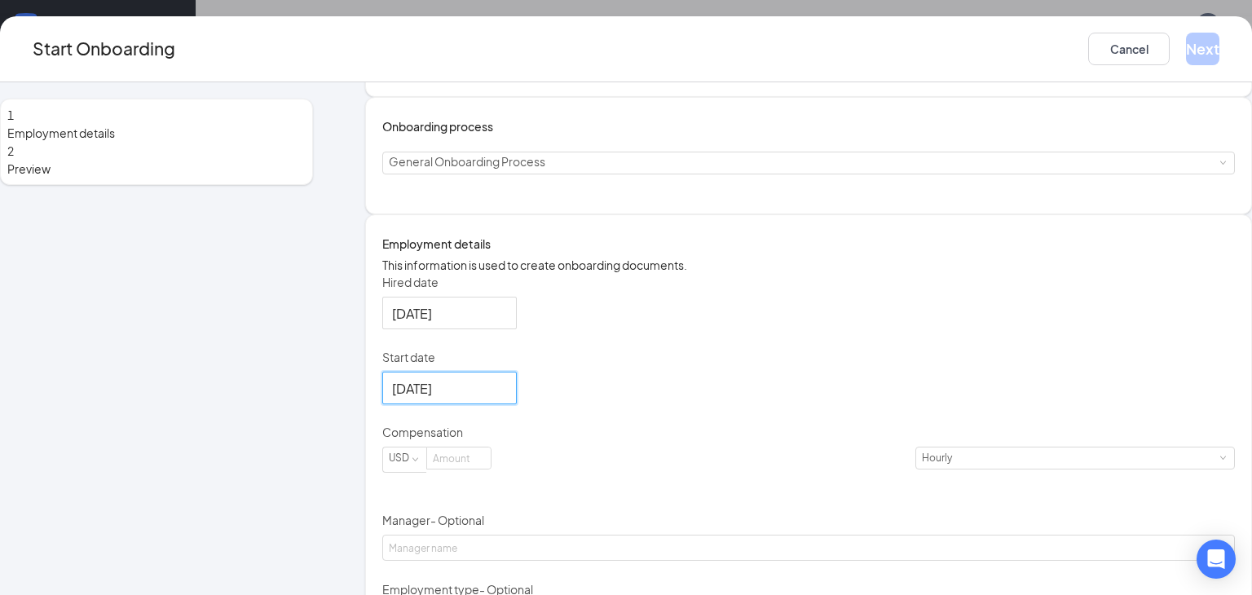
scroll to position [248, 0]
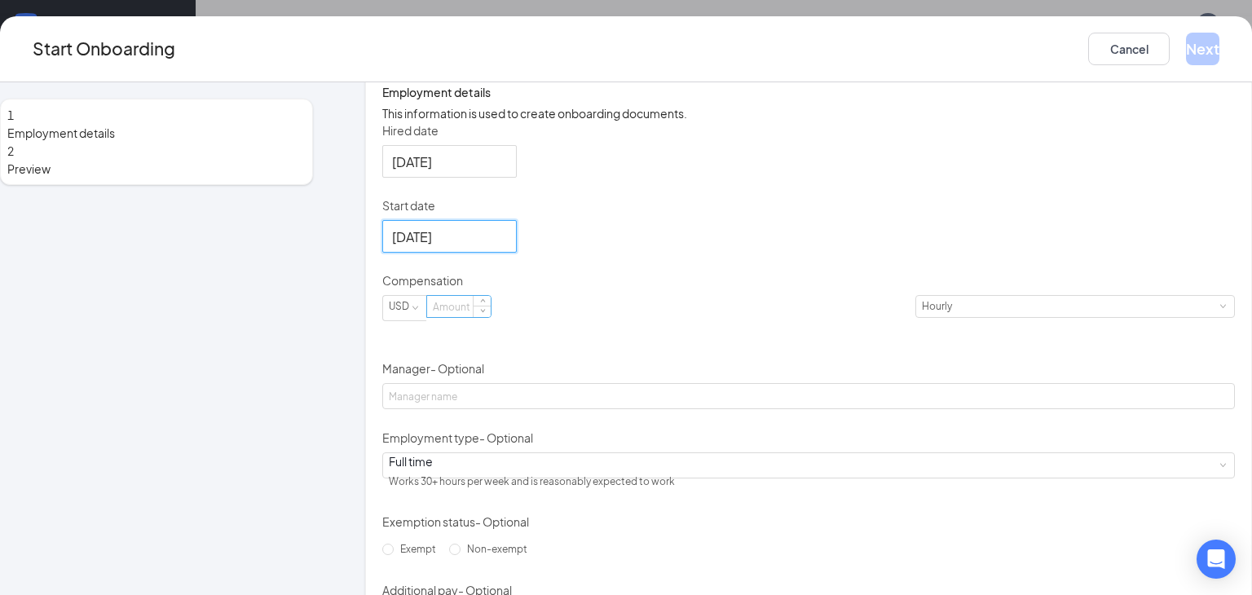
click at [491, 317] on input at bounding box center [459, 306] width 64 height 21
click at [775, 447] on div "Hired date [DATE] Start date [DATE] [DATE] Su Mo Tu We Th Fr Sa 27 28 29 30 31 …" at bounding box center [808, 376] width 852 height 509
type input "16"
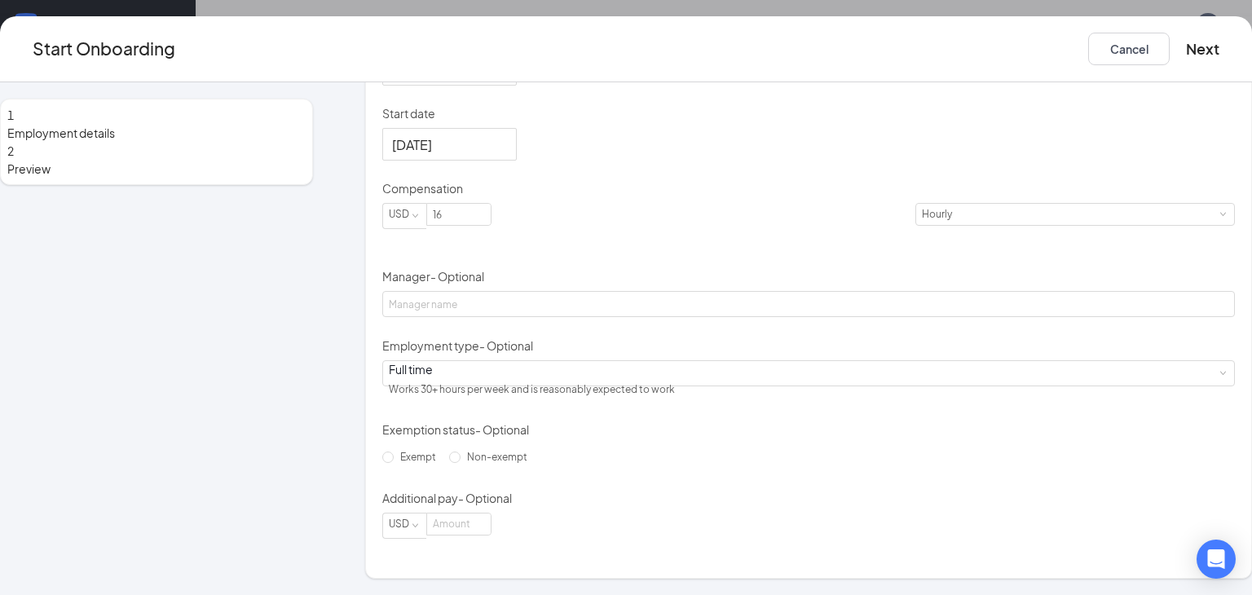
scroll to position [434, 0]
click at [449, 463] on input "Non-exempt" at bounding box center [454, 456] width 11 height 11
radio input "true"
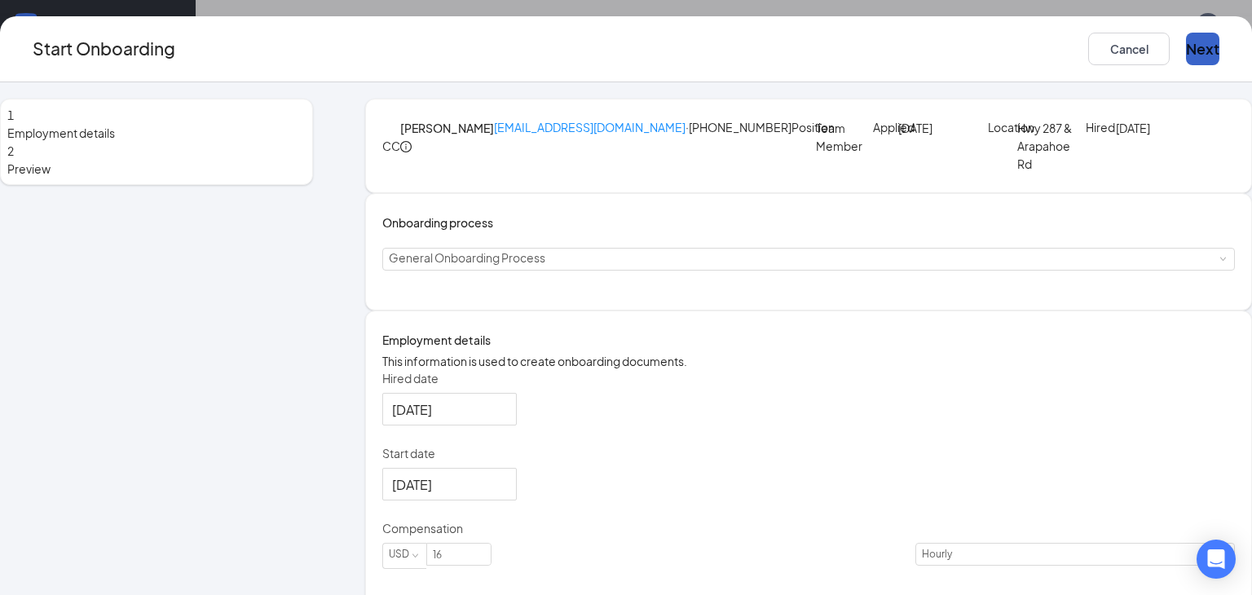
click at [1186, 42] on button "Next" at bounding box center [1202, 49] width 33 height 33
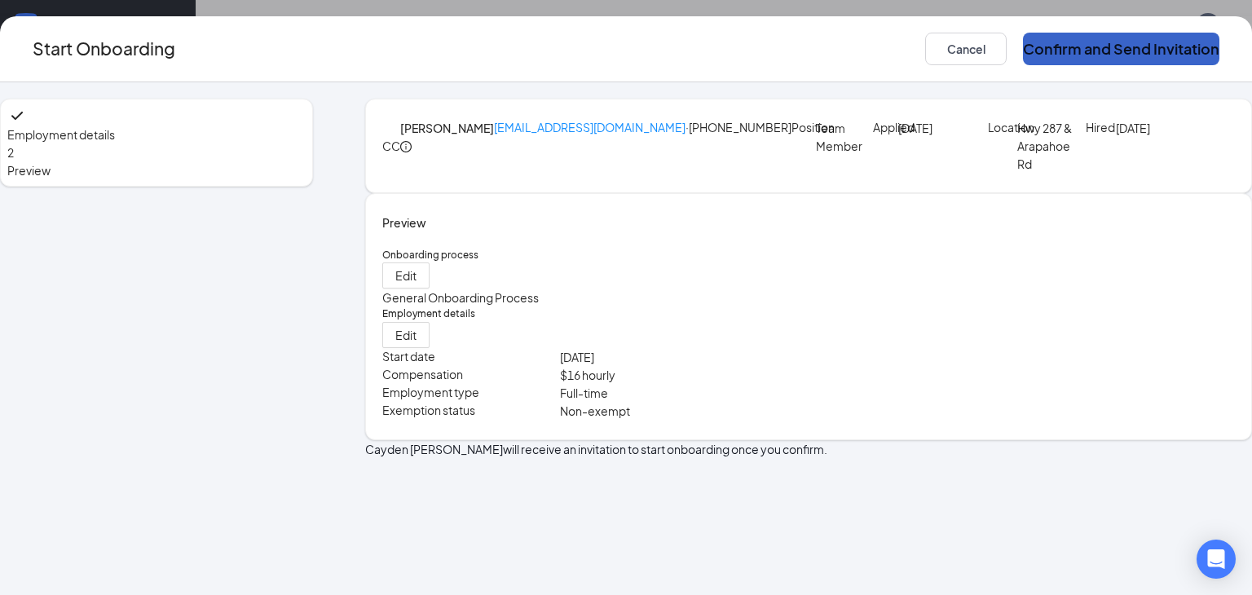
click at [1152, 42] on button "Confirm and Send Invitation" at bounding box center [1121, 49] width 196 height 33
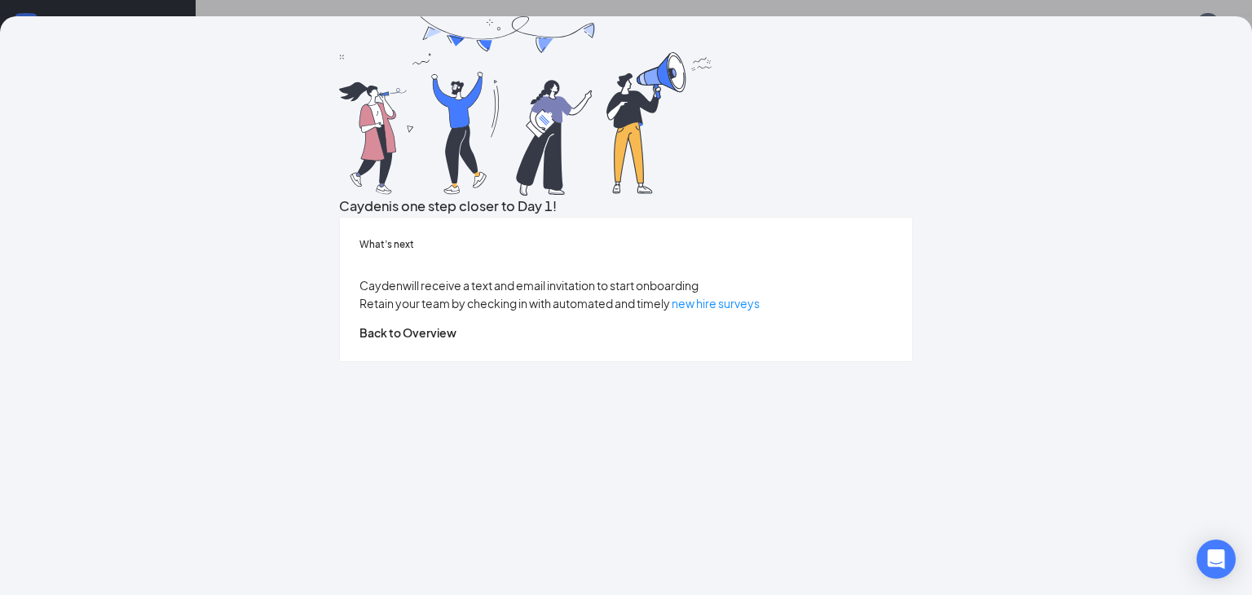
scroll to position [74, 0]
click at [456, 341] on button "Back to Overview" at bounding box center [407, 333] width 97 height 18
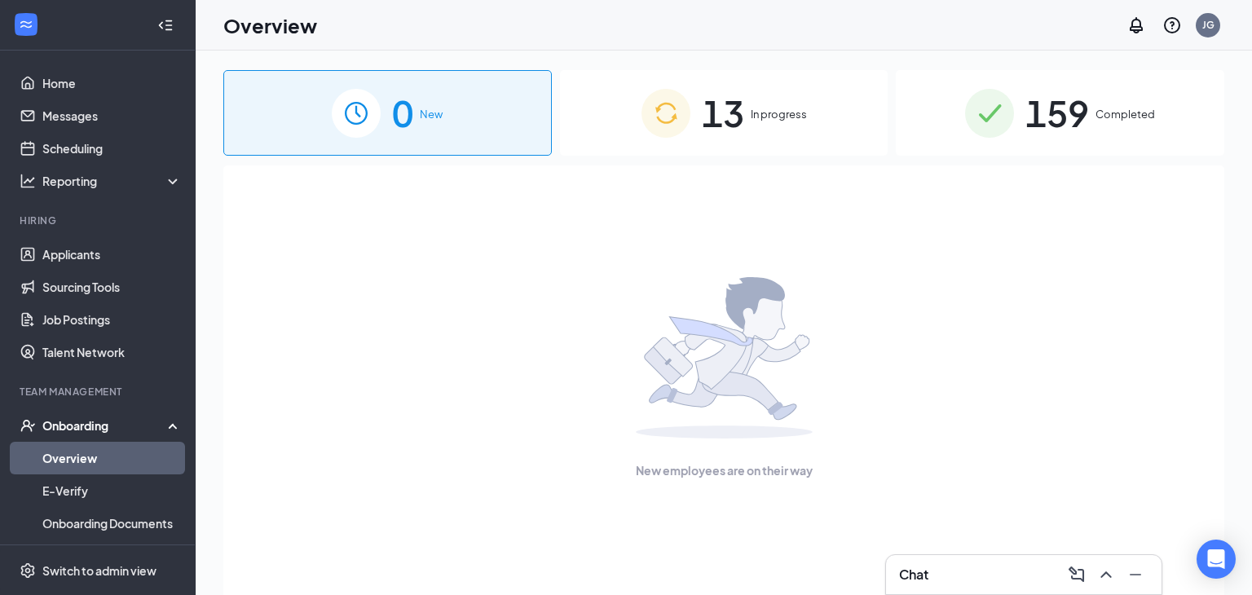
click at [127, 428] on div "Onboarding" at bounding box center [105, 425] width 126 height 16
click at [128, 429] on div "Onboarding" at bounding box center [105, 425] width 126 height 16
click at [79, 463] on link "Overview" at bounding box center [111, 458] width 139 height 33
click at [853, 104] on div "13 In progress" at bounding box center [724, 113] width 328 height 86
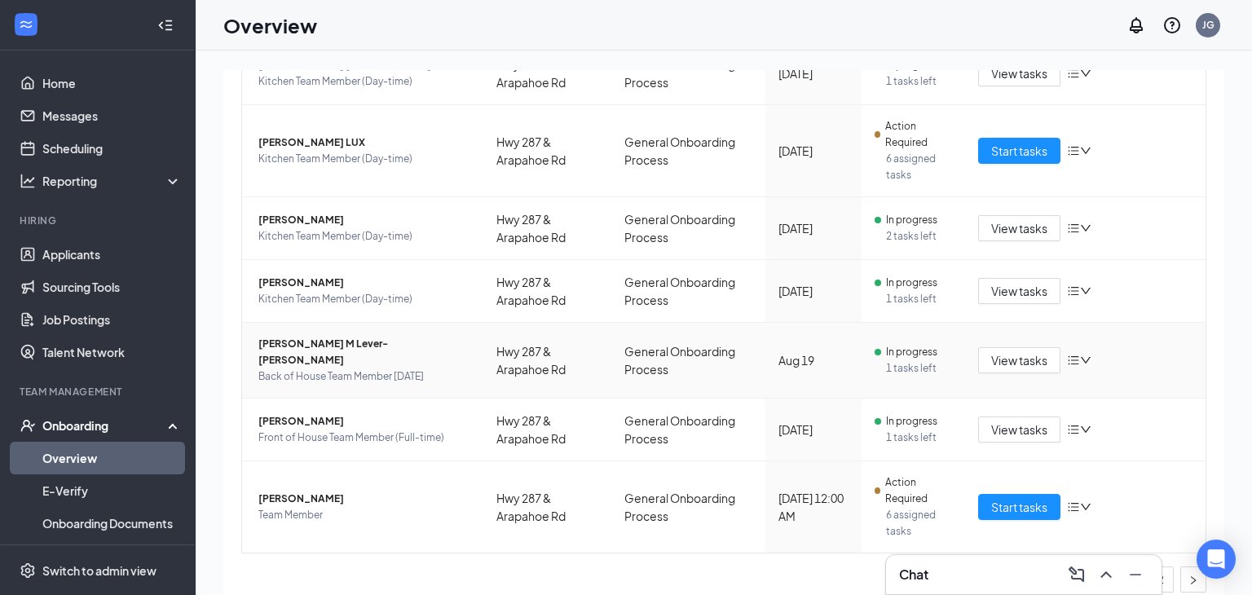
scroll to position [73, 0]
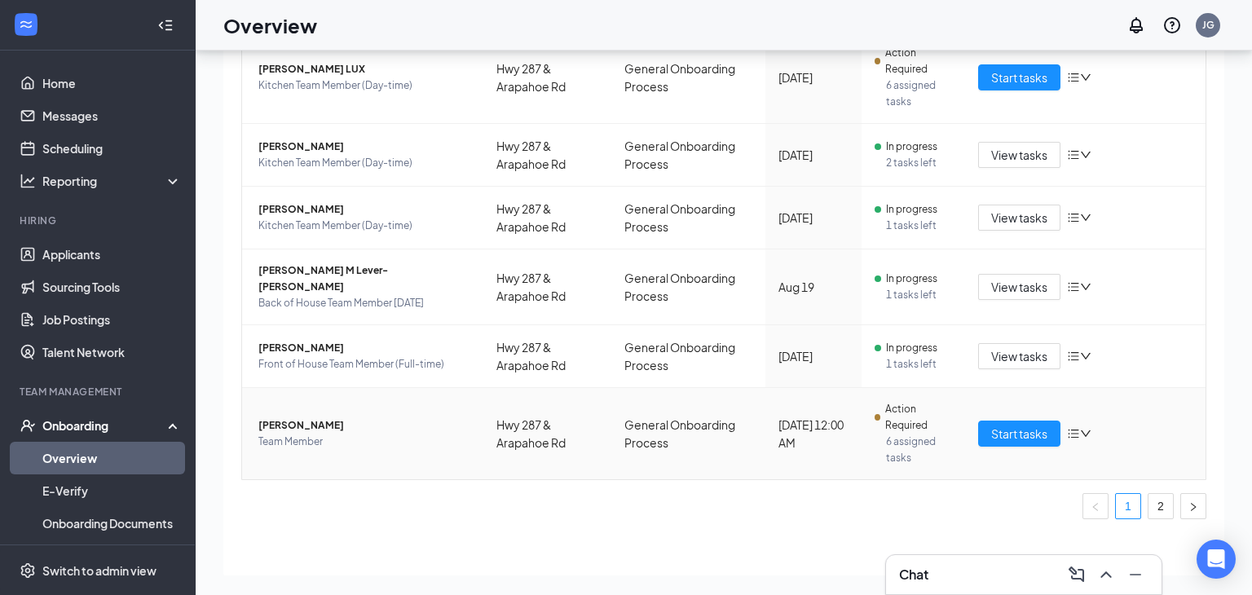
click at [333, 417] on span "[PERSON_NAME]" at bounding box center [364, 425] width 212 height 16
